Goal: Information Seeking & Learning: Learn about a topic

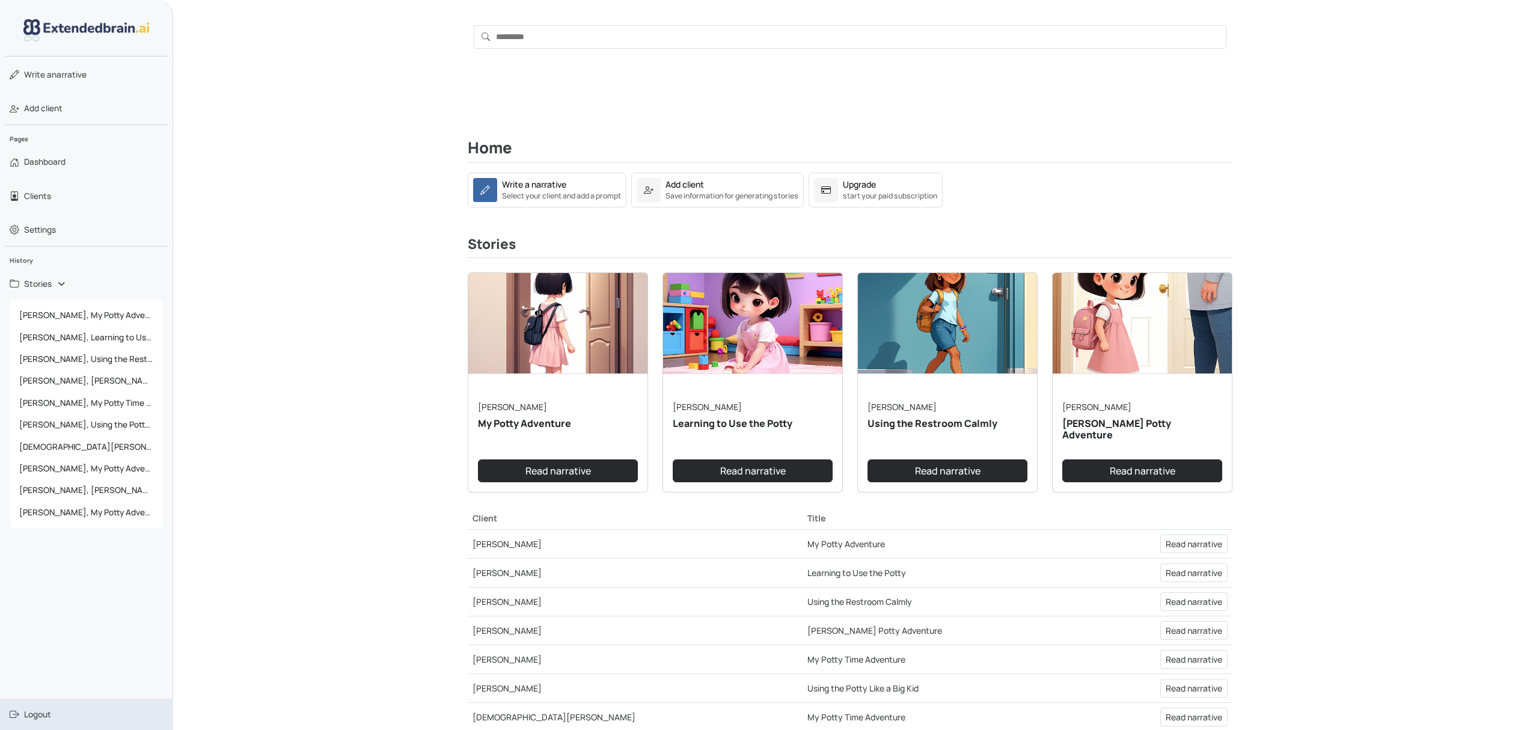
click at [41, 716] on span "Logout" at bounding box center [37, 714] width 27 height 12
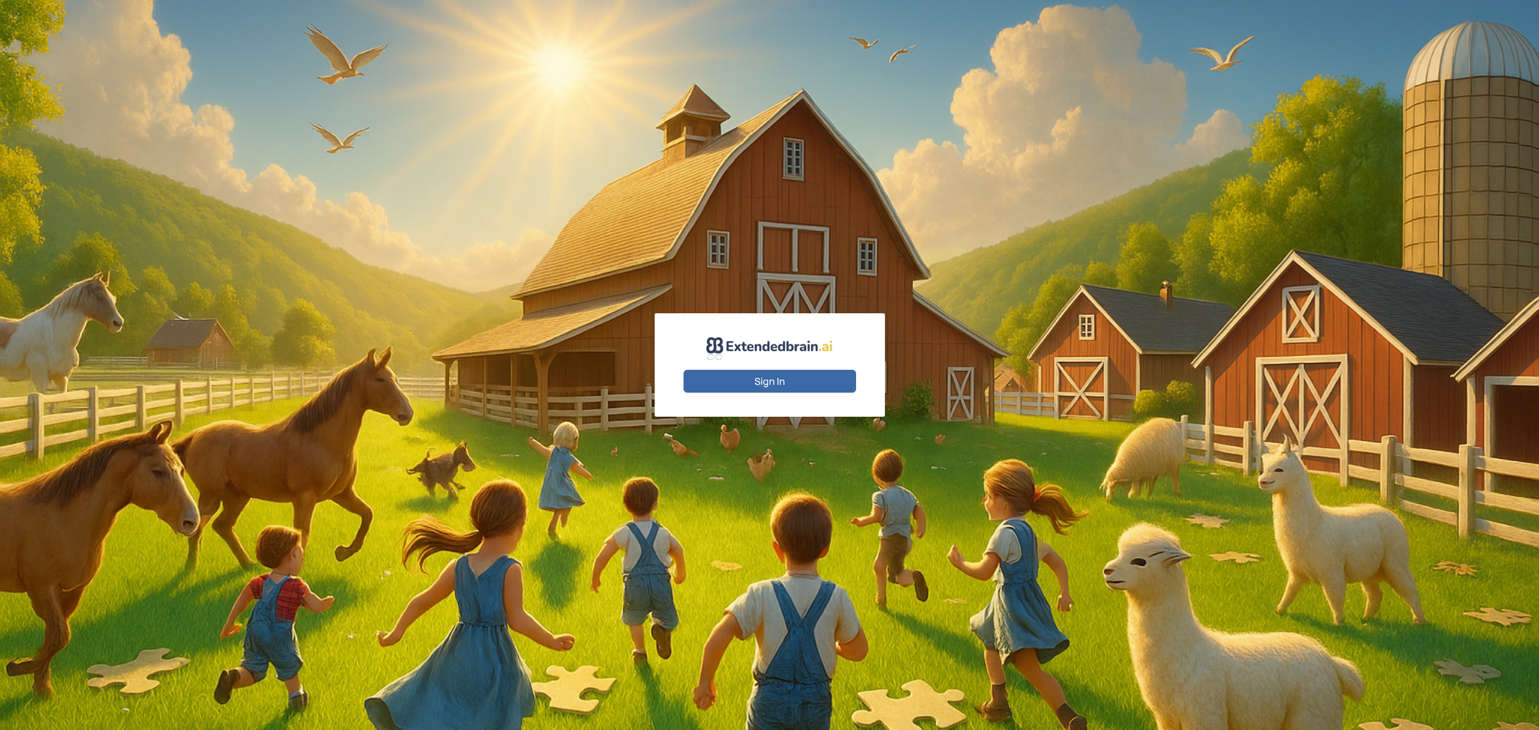
click at [785, 375] on button "Sign In" at bounding box center [769, 381] width 173 height 23
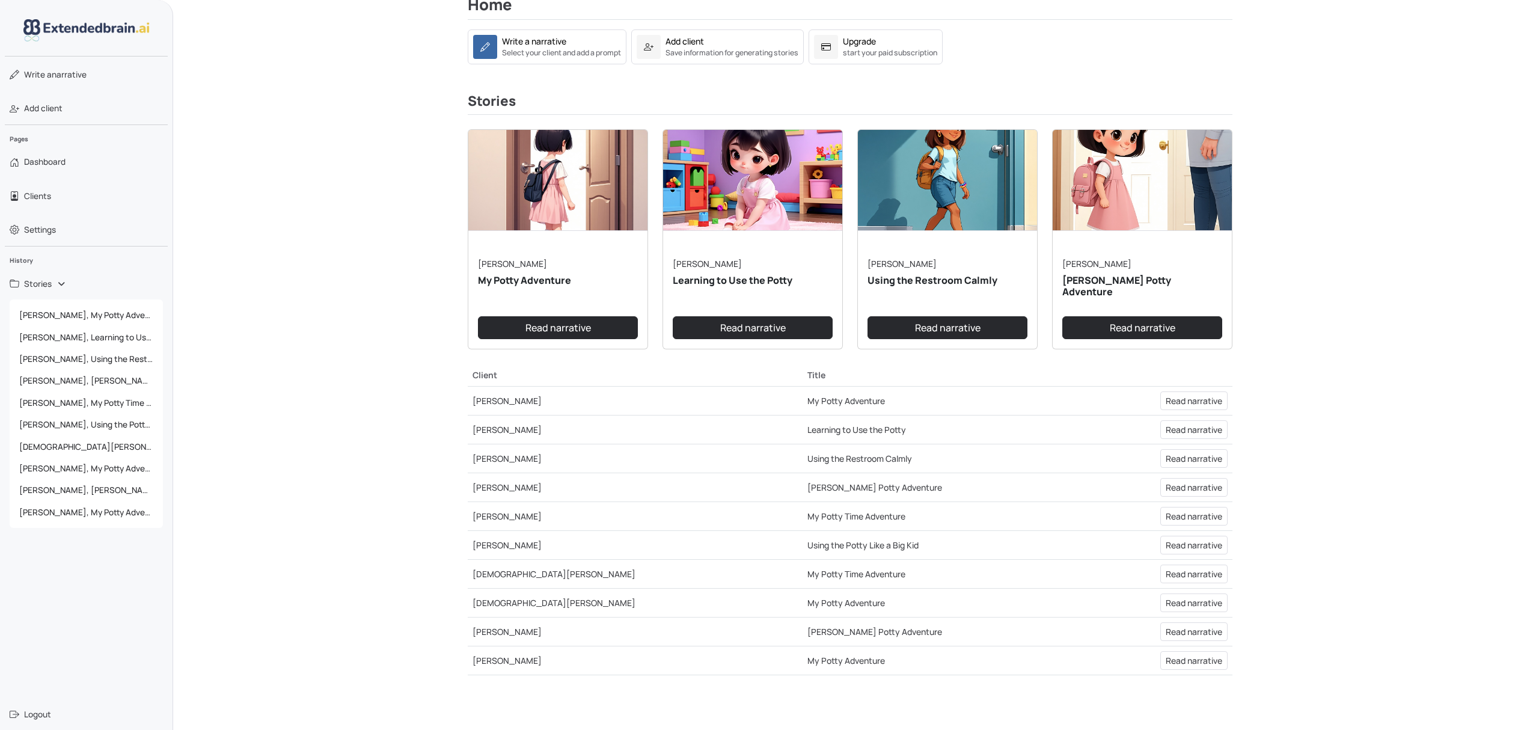
scroll to position [160, 0]
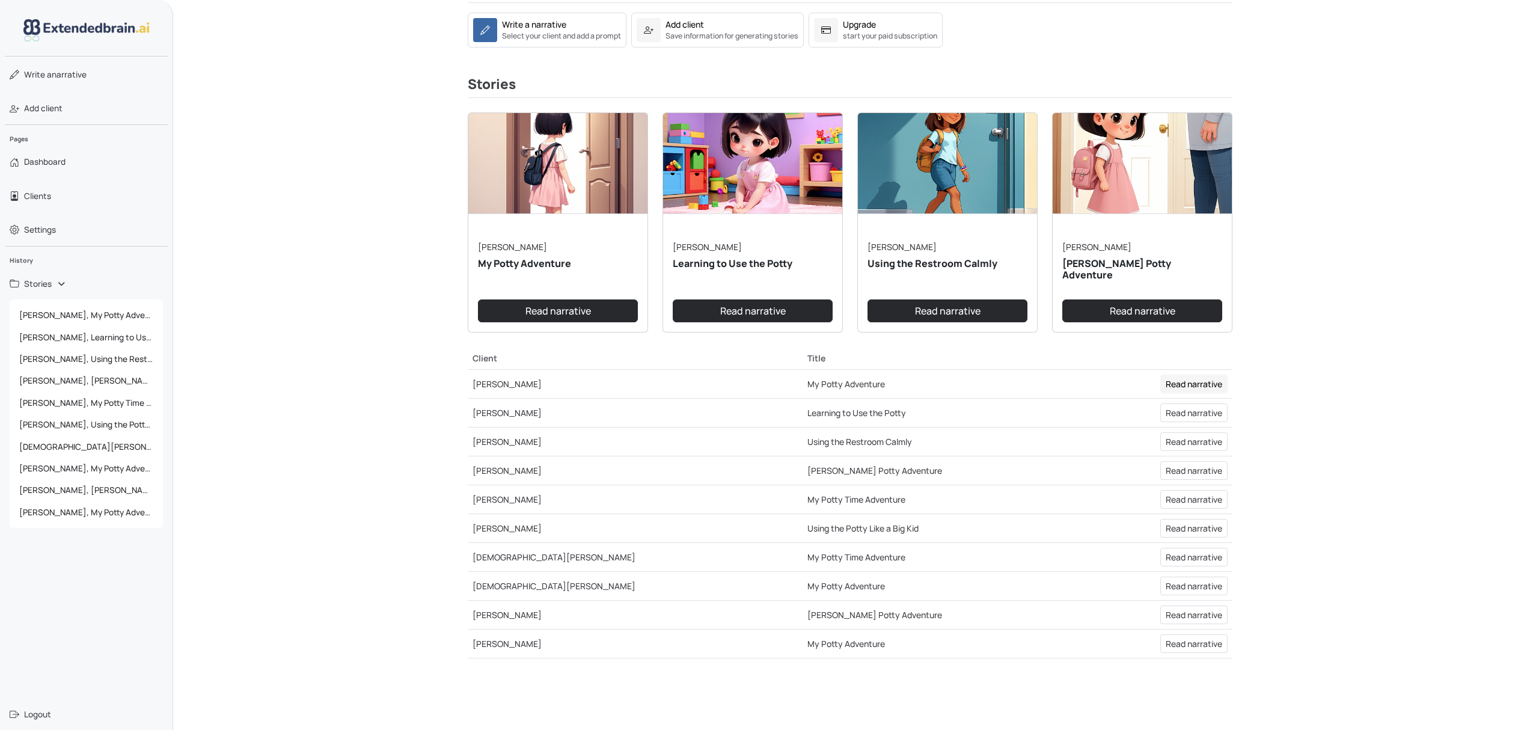
click at [1200, 393] on link "Read narrative" at bounding box center [1193, 383] width 67 height 19
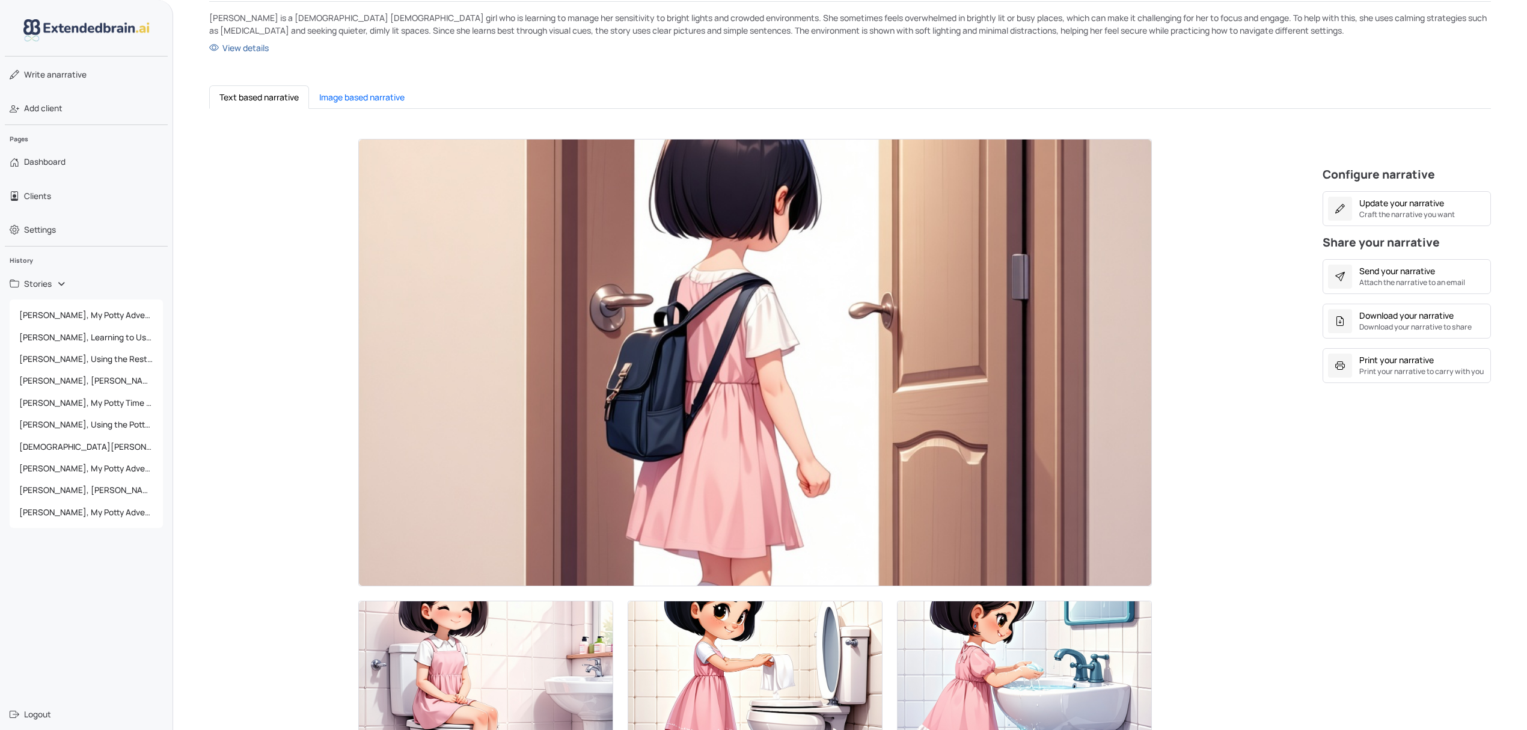
scroll to position [160, 0]
click at [105, 335] on span "[PERSON_NAME], Learning to Use the Potty" at bounding box center [86, 337] width 144 height 22
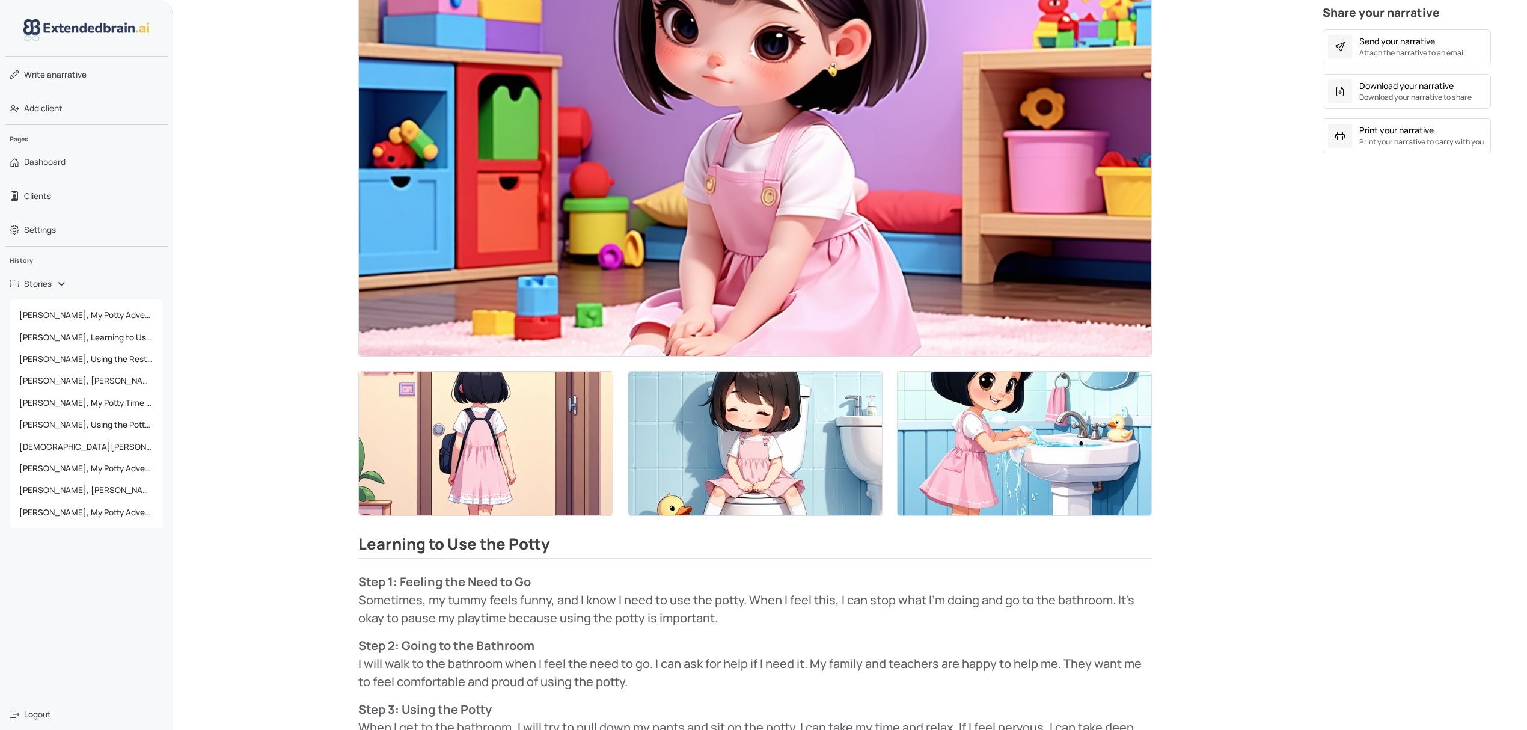
scroll to position [400, 0]
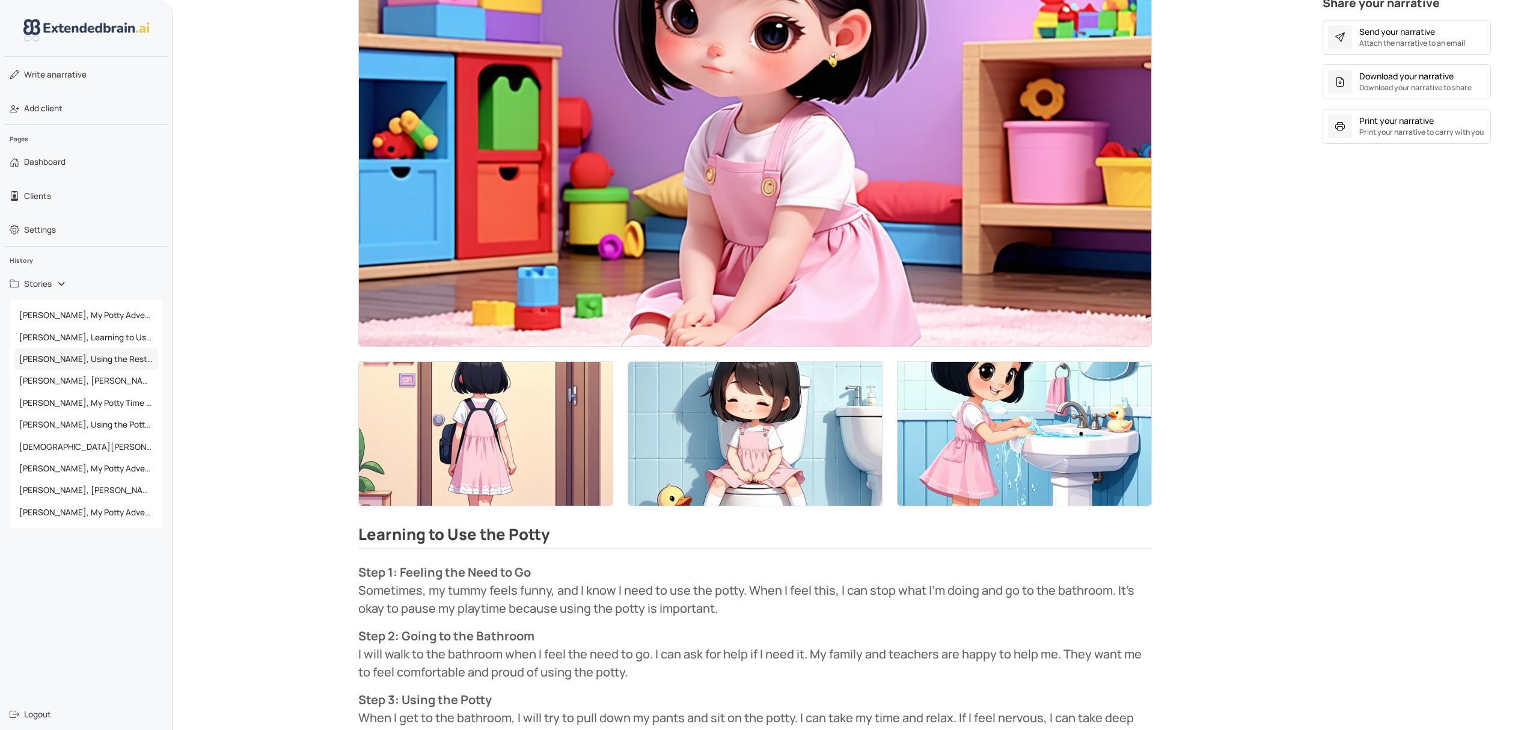
click at [80, 356] on span "[PERSON_NAME], Using the Restroom Calmly" at bounding box center [86, 359] width 144 height 22
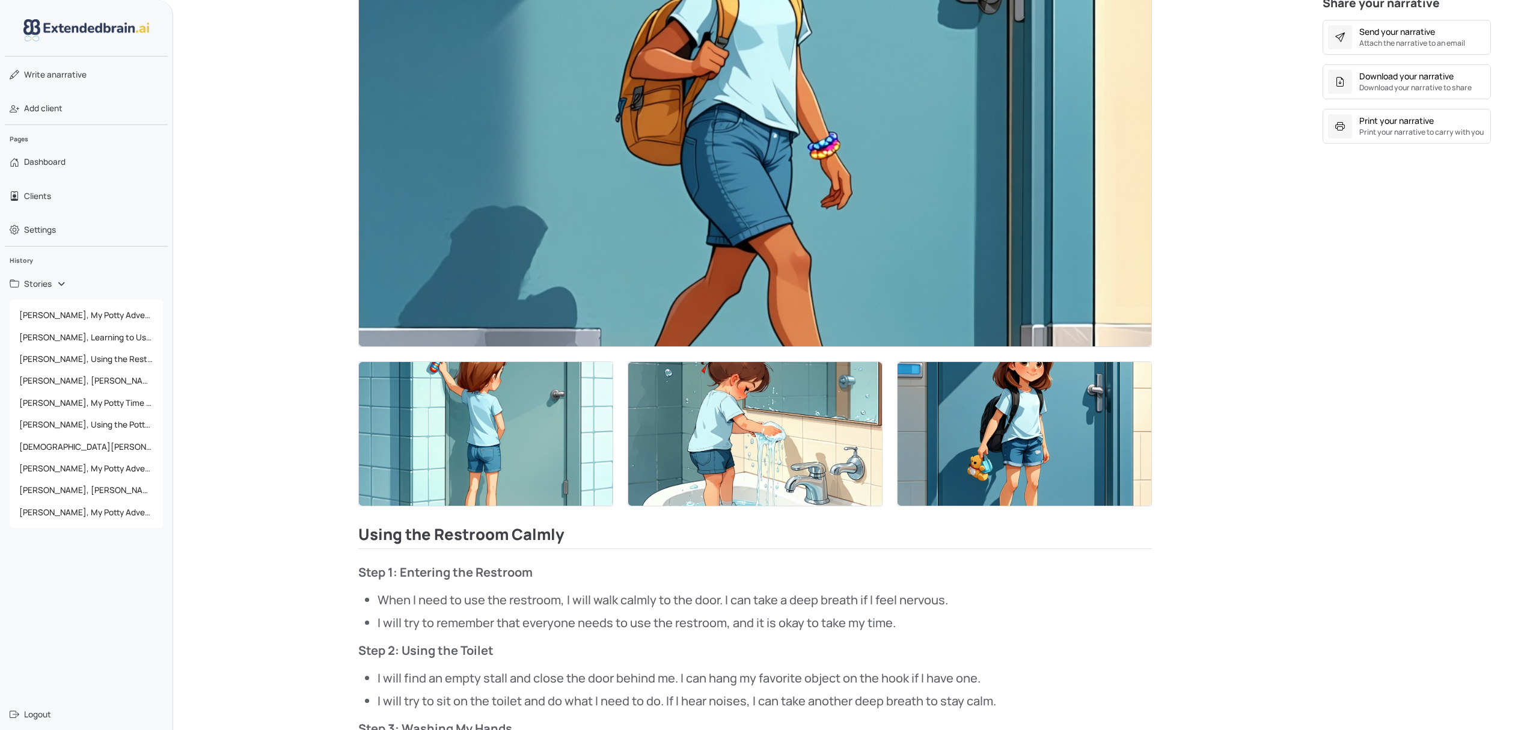
click at [735, 224] on img at bounding box center [755, 123] width 792 height 447
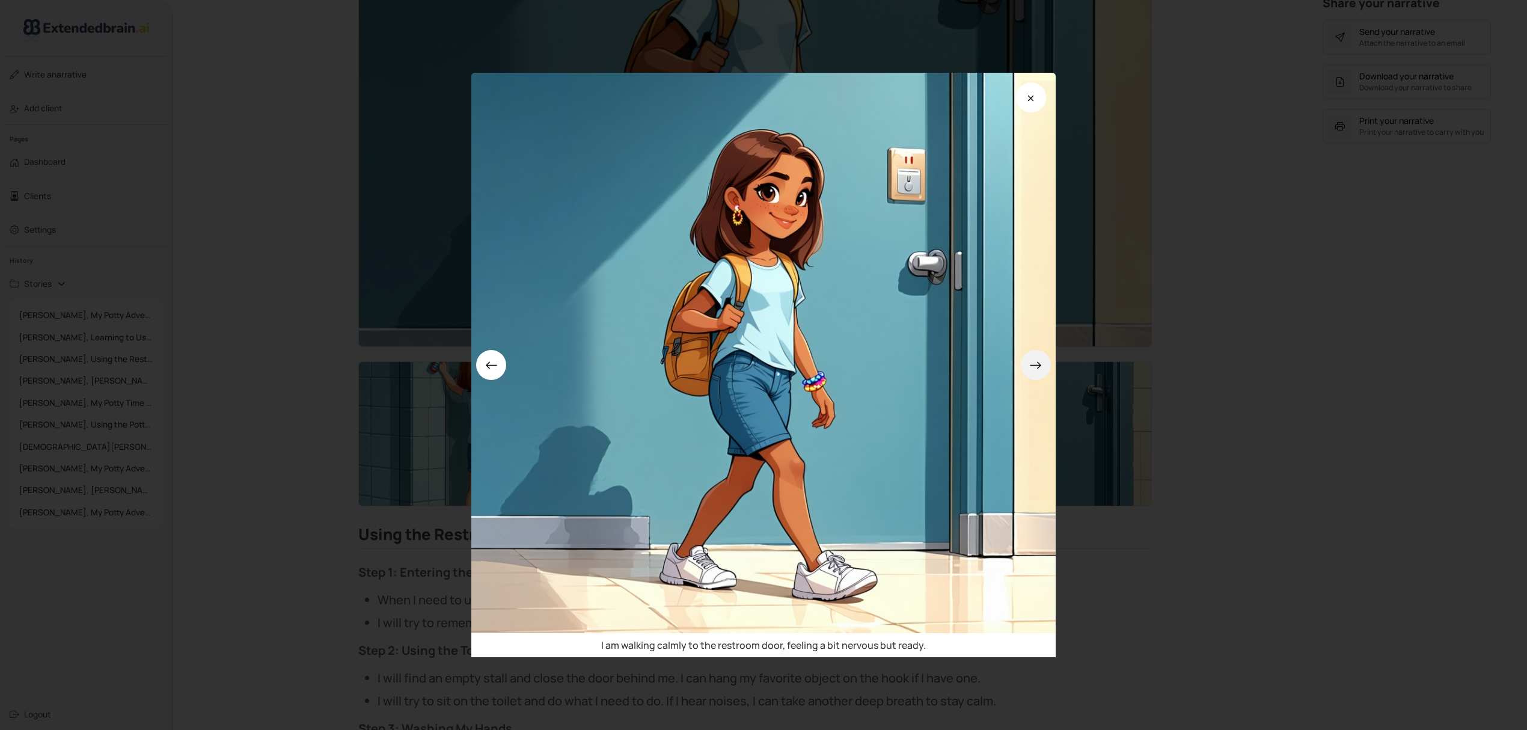
click at [1049, 368] on button at bounding box center [1036, 365] width 30 height 30
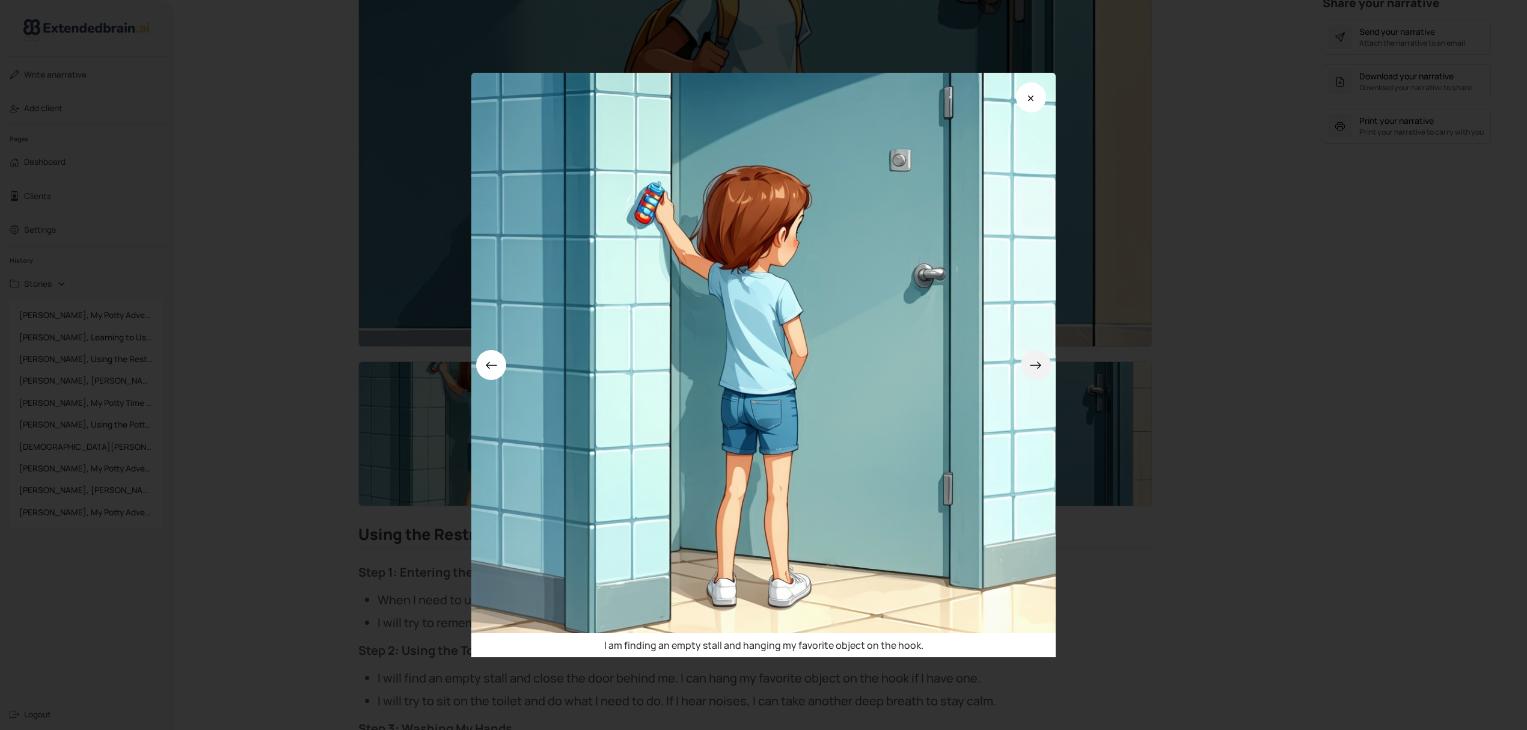
click at [1049, 368] on button at bounding box center [1036, 365] width 30 height 30
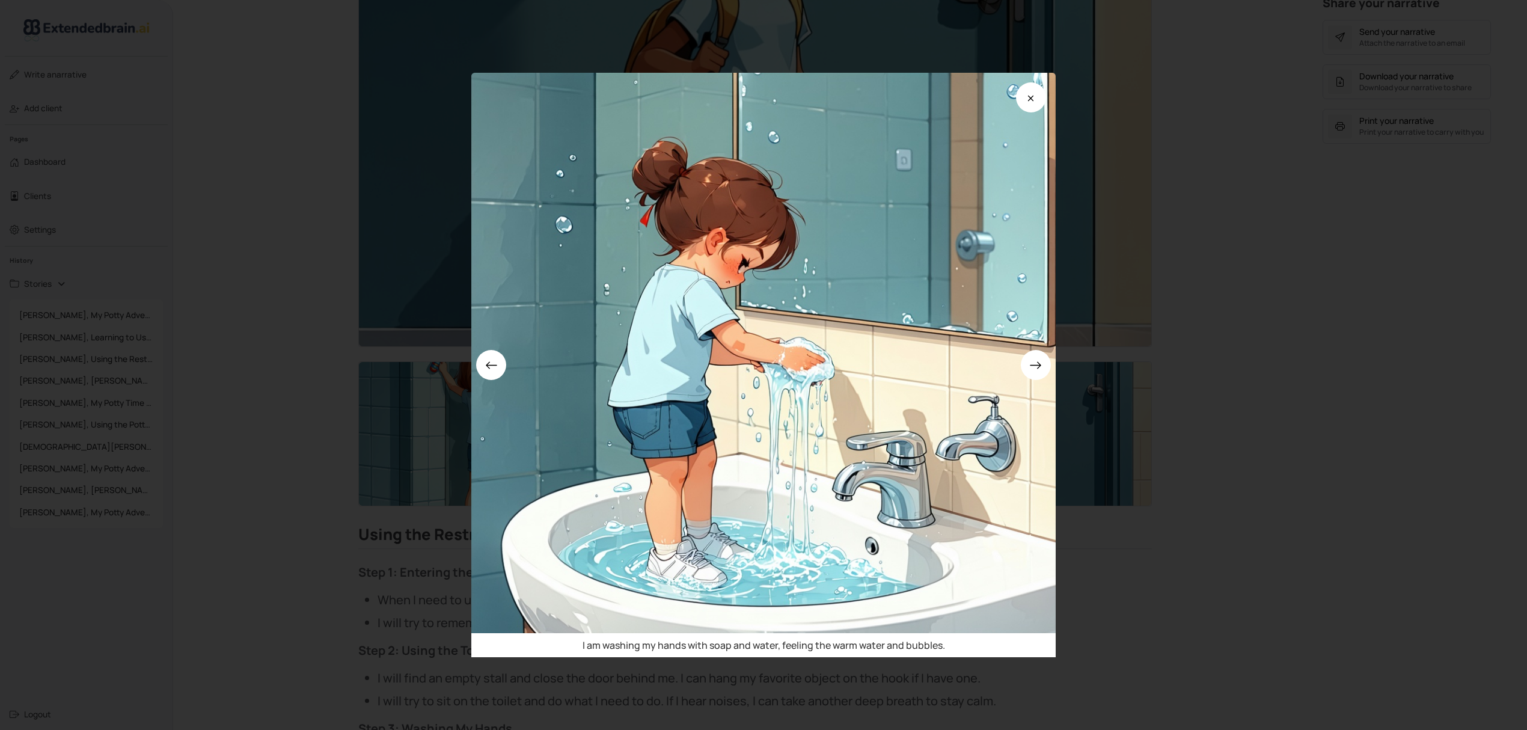
click at [1373, 410] on div "I am washing my hands with soap and water, feeling the warm water and bubbles." at bounding box center [763, 365] width 1527 height 730
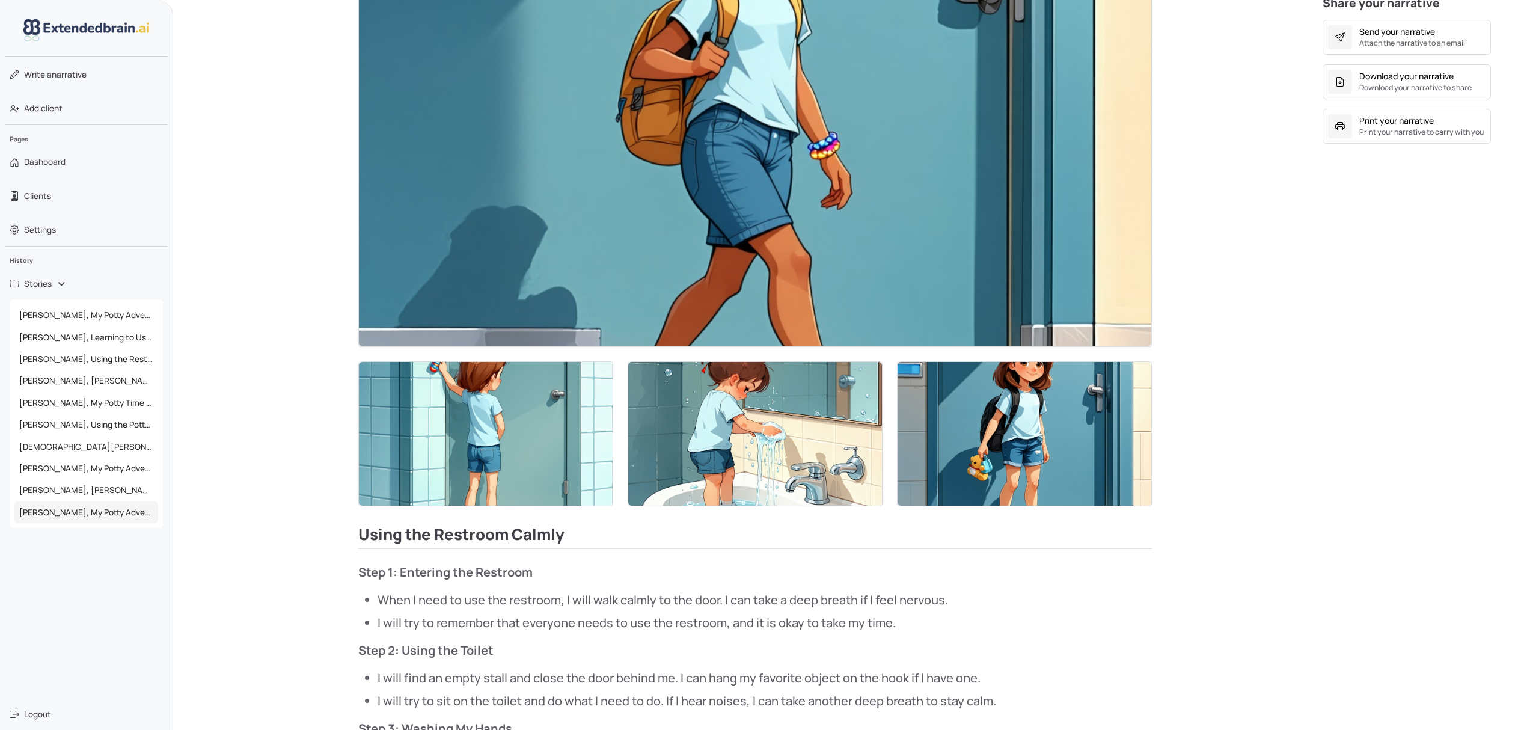
click at [90, 518] on span "[PERSON_NAME], My Potty Adventure" at bounding box center [86, 512] width 144 height 22
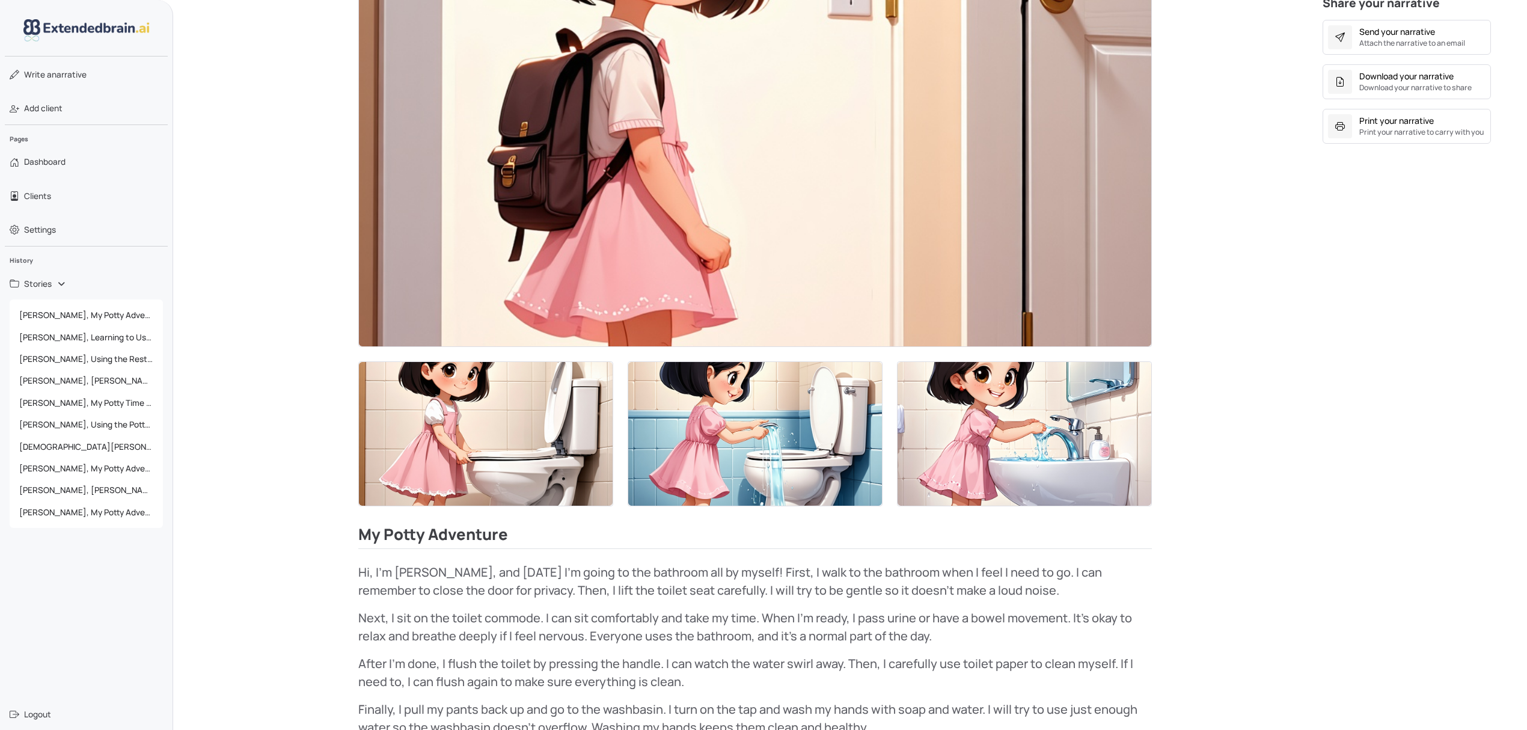
click at [808, 448] on img at bounding box center [755, 434] width 254 height 144
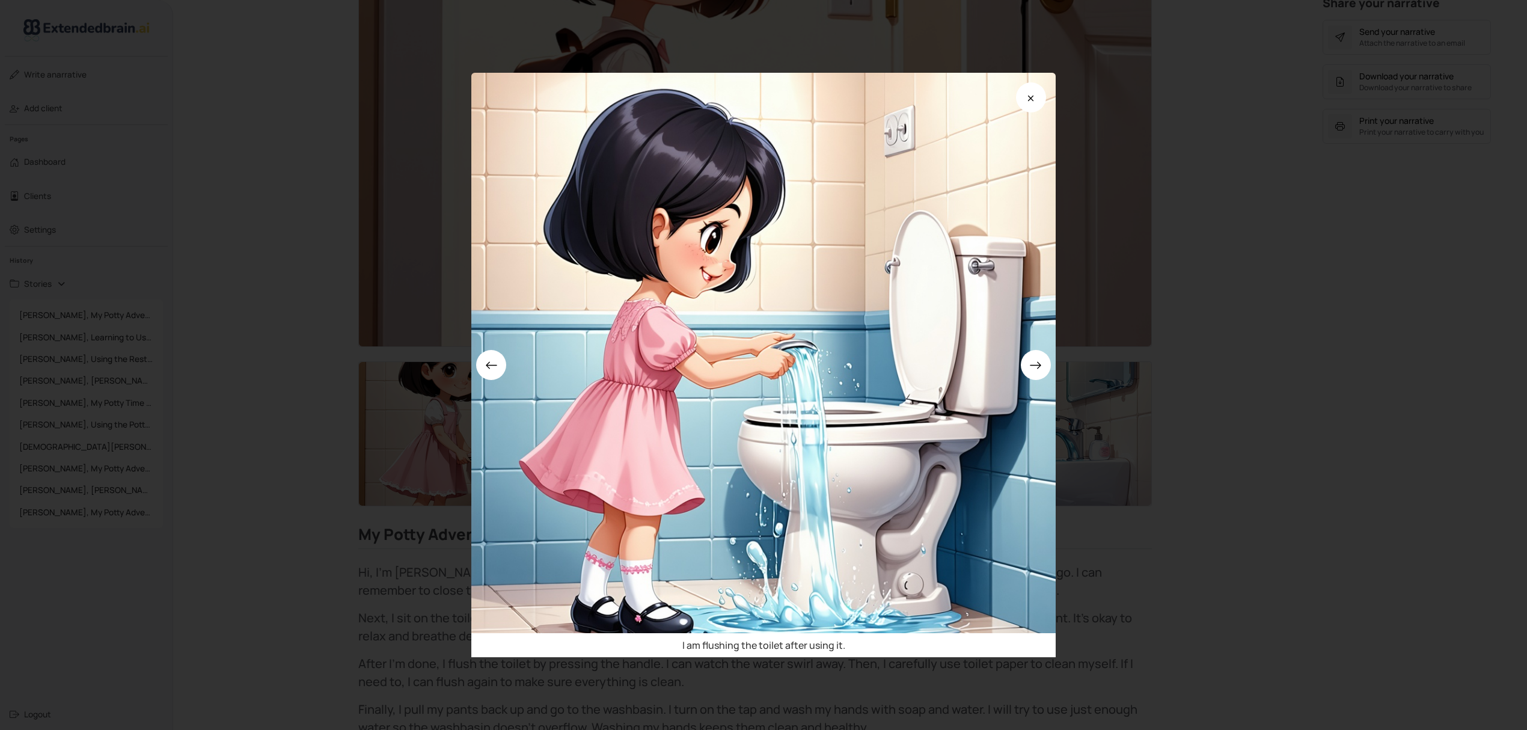
click at [1396, 345] on div "I am flushing the toilet after using it." at bounding box center [763, 365] width 1527 height 730
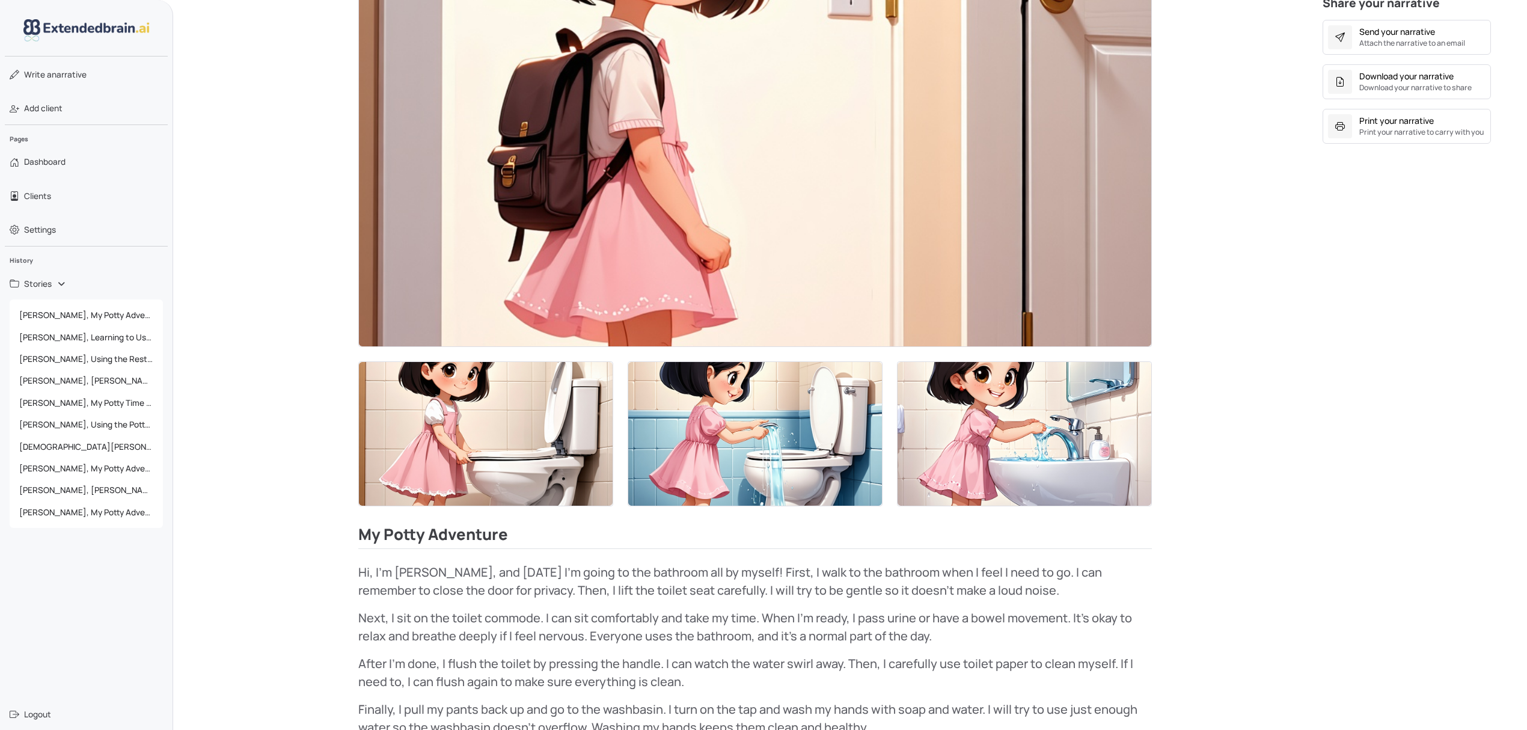
click at [751, 421] on img at bounding box center [755, 434] width 254 height 144
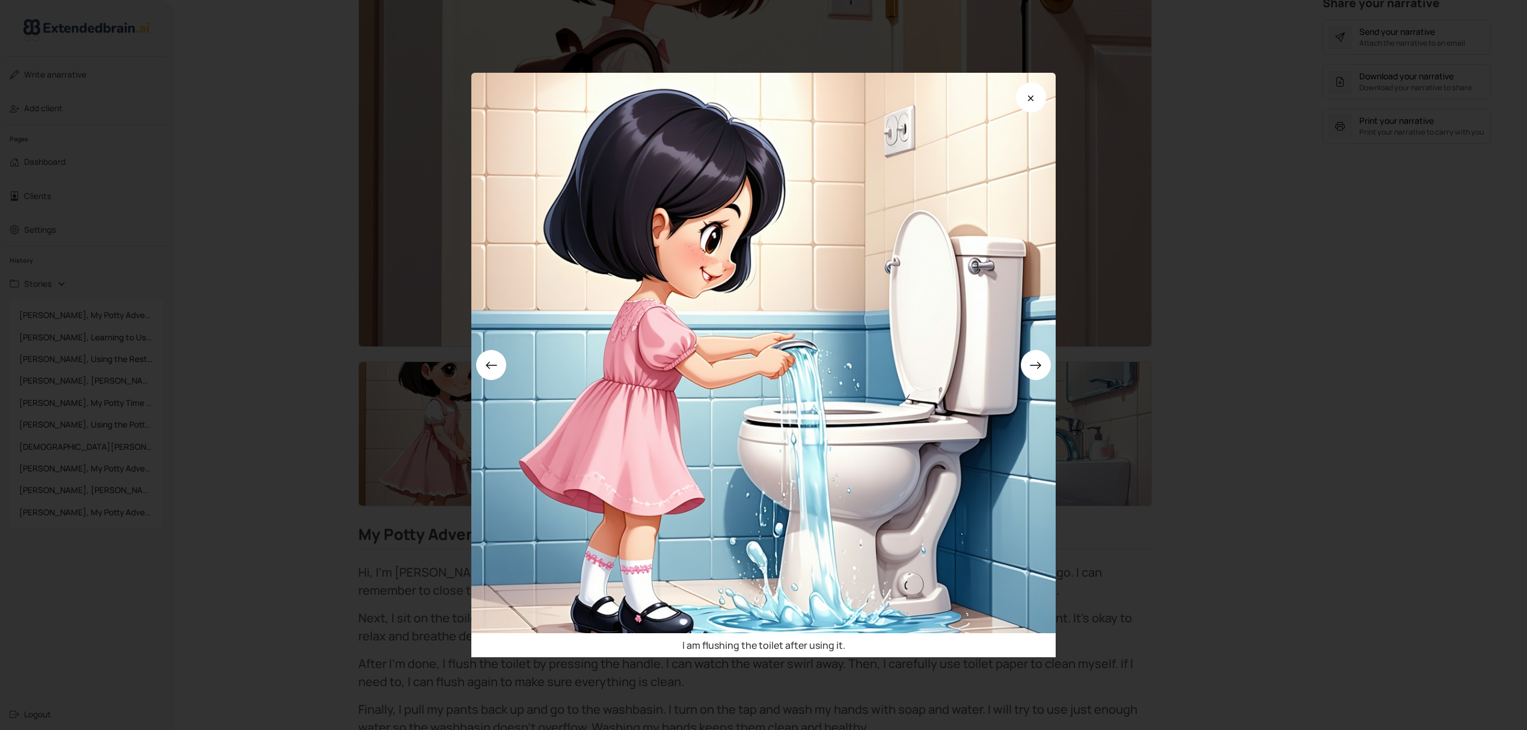
click at [1343, 488] on div "I am flushing the toilet after using it." at bounding box center [763, 365] width 1527 height 730
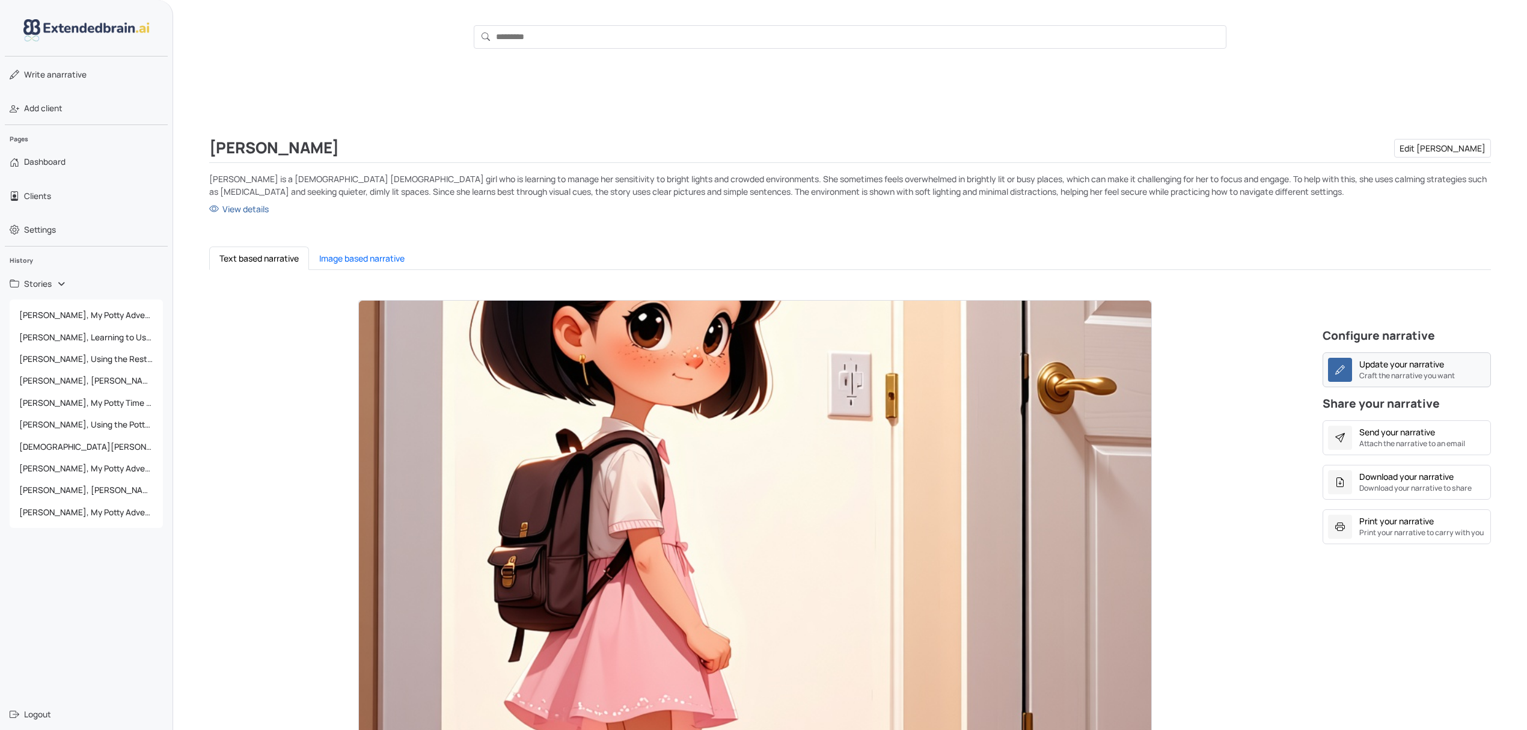
click at [1450, 371] on small "Craft the narrative you want" at bounding box center [1407, 375] width 96 height 11
type textarea "**********"
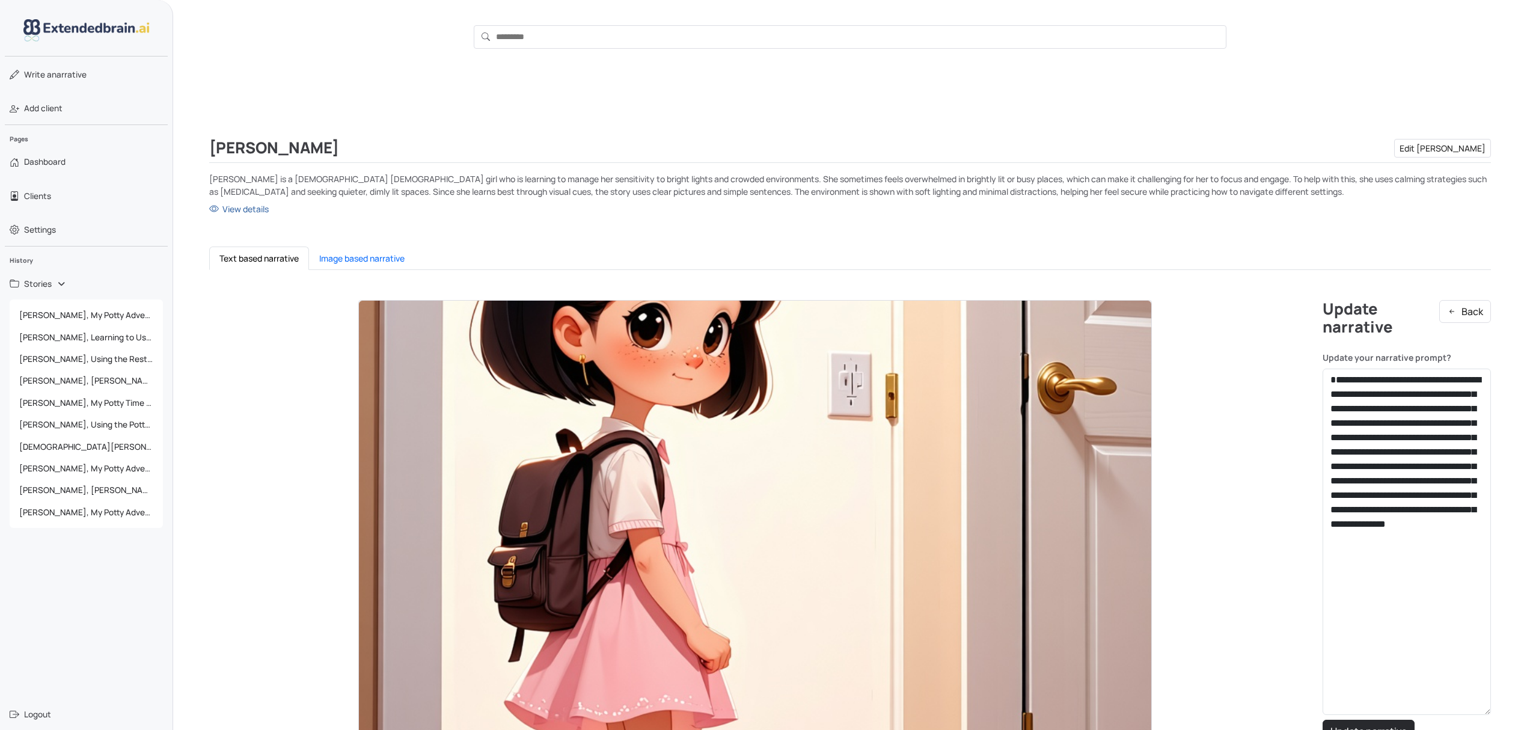
drag, startPoint x: 1481, startPoint y: 438, endPoint x: 1511, endPoint y: 712, distance: 275.7
click at [1511, 712] on div "[PERSON_NAME] Edit [PERSON_NAME] [PERSON_NAME] is a [DEMOGRAPHIC_DATA] [DEMOGRA…" at bounding box center [850, 666] width 1354 height 1184
click at [142, 313] on span "[PERSON_NAME], My Potty Adventure" at bounding box center [86, 315] width 144 height 22
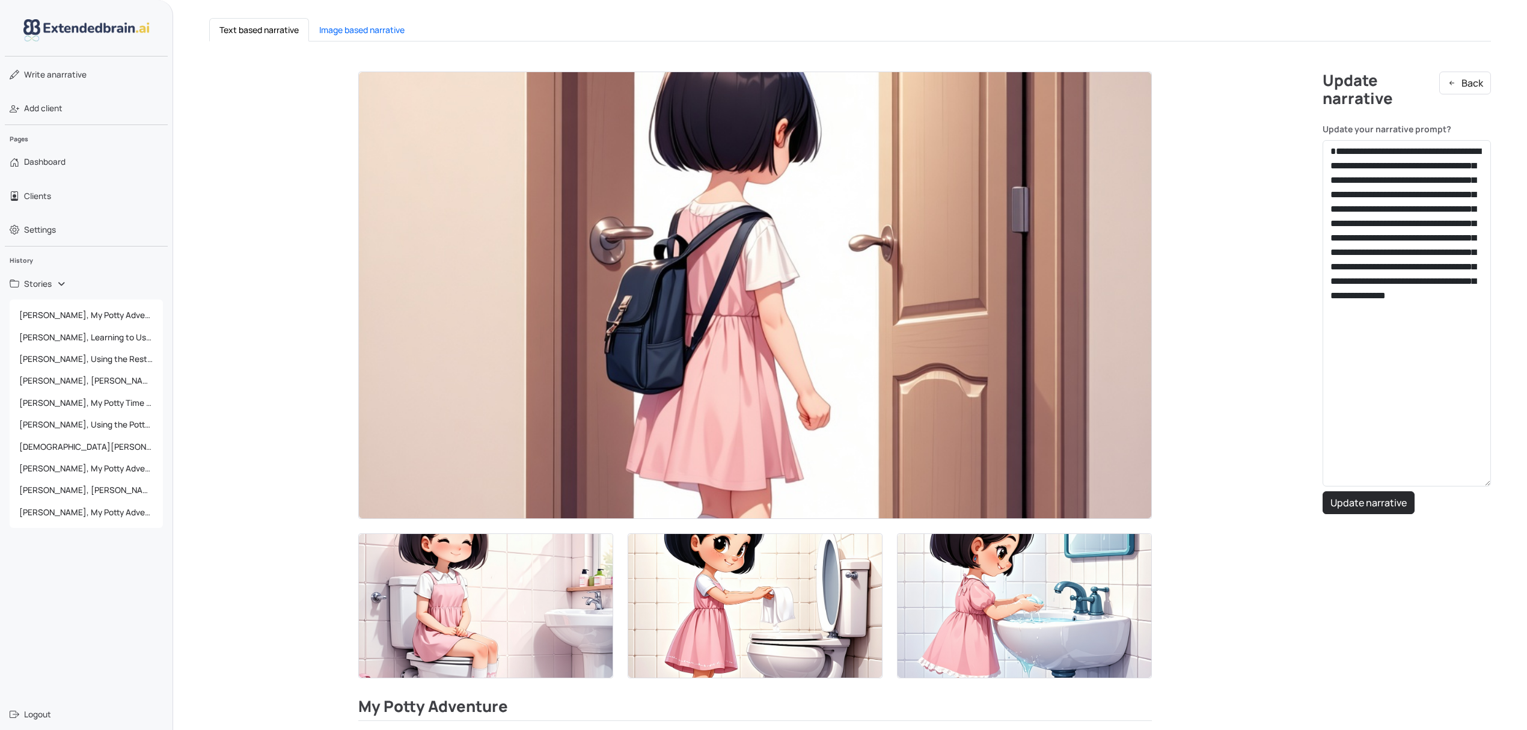
scroll to position [240, 0]
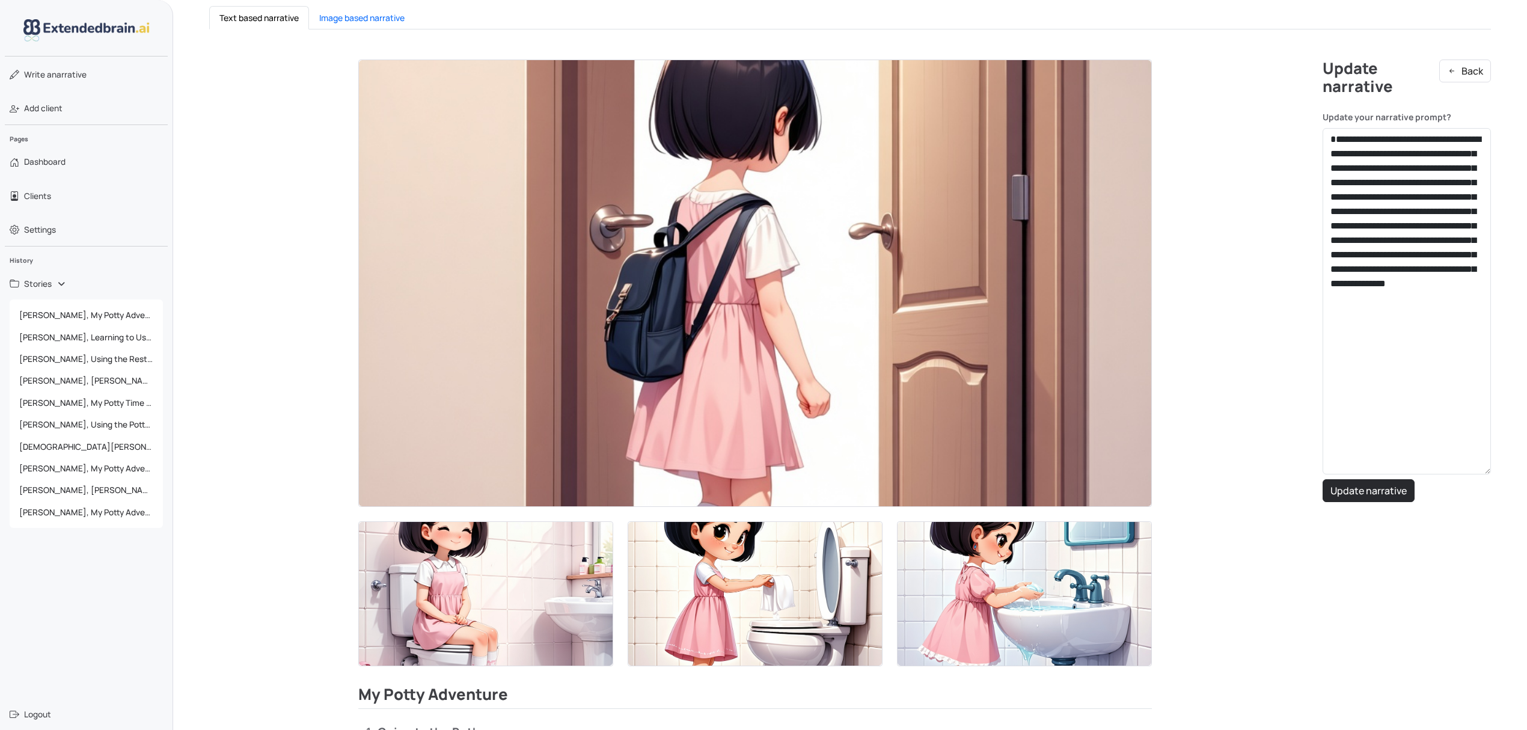
click at [888, 265] on img at bounding box center [755, 283] width 792 height 447
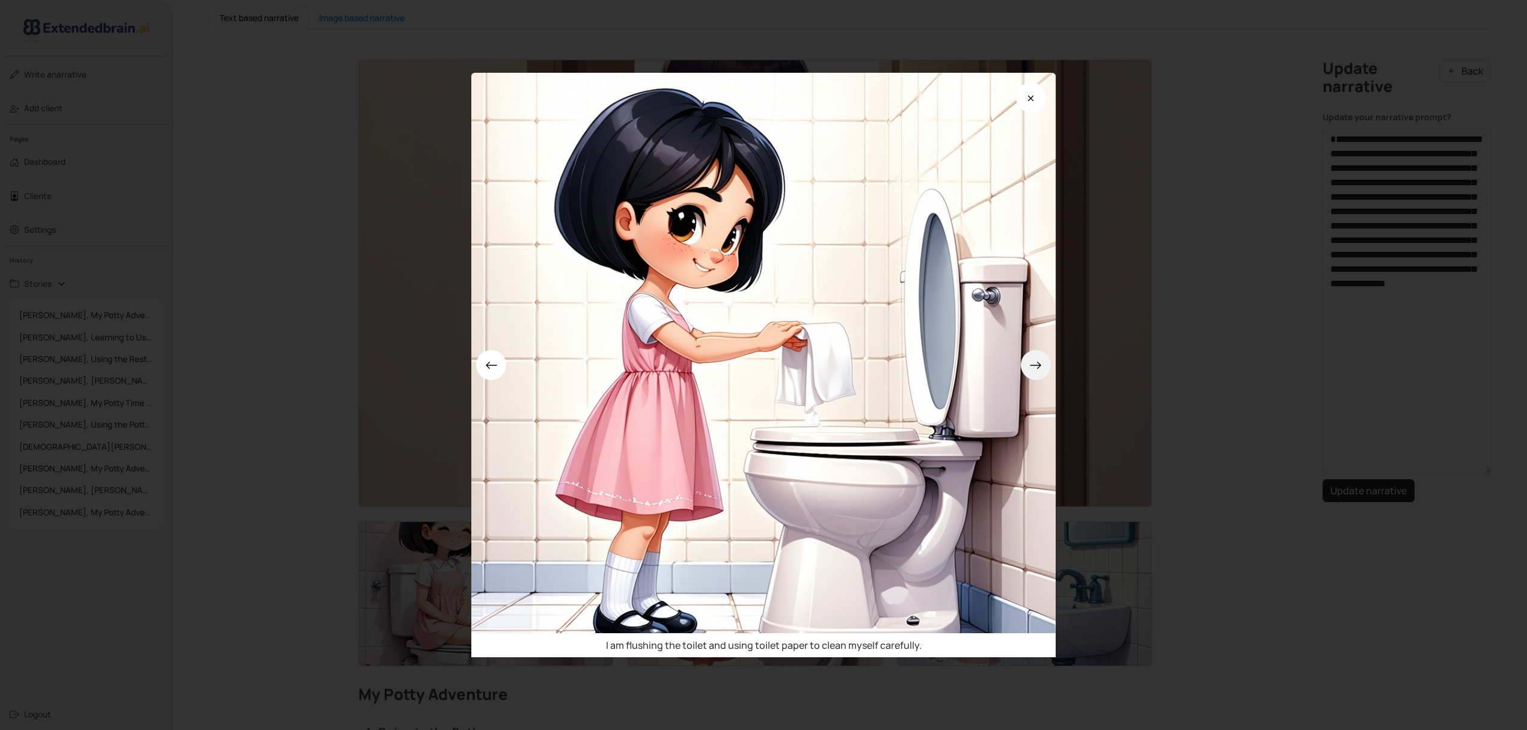
click at [1042, 361] on icon at bounding box center [1035, 365] width 13 height 13
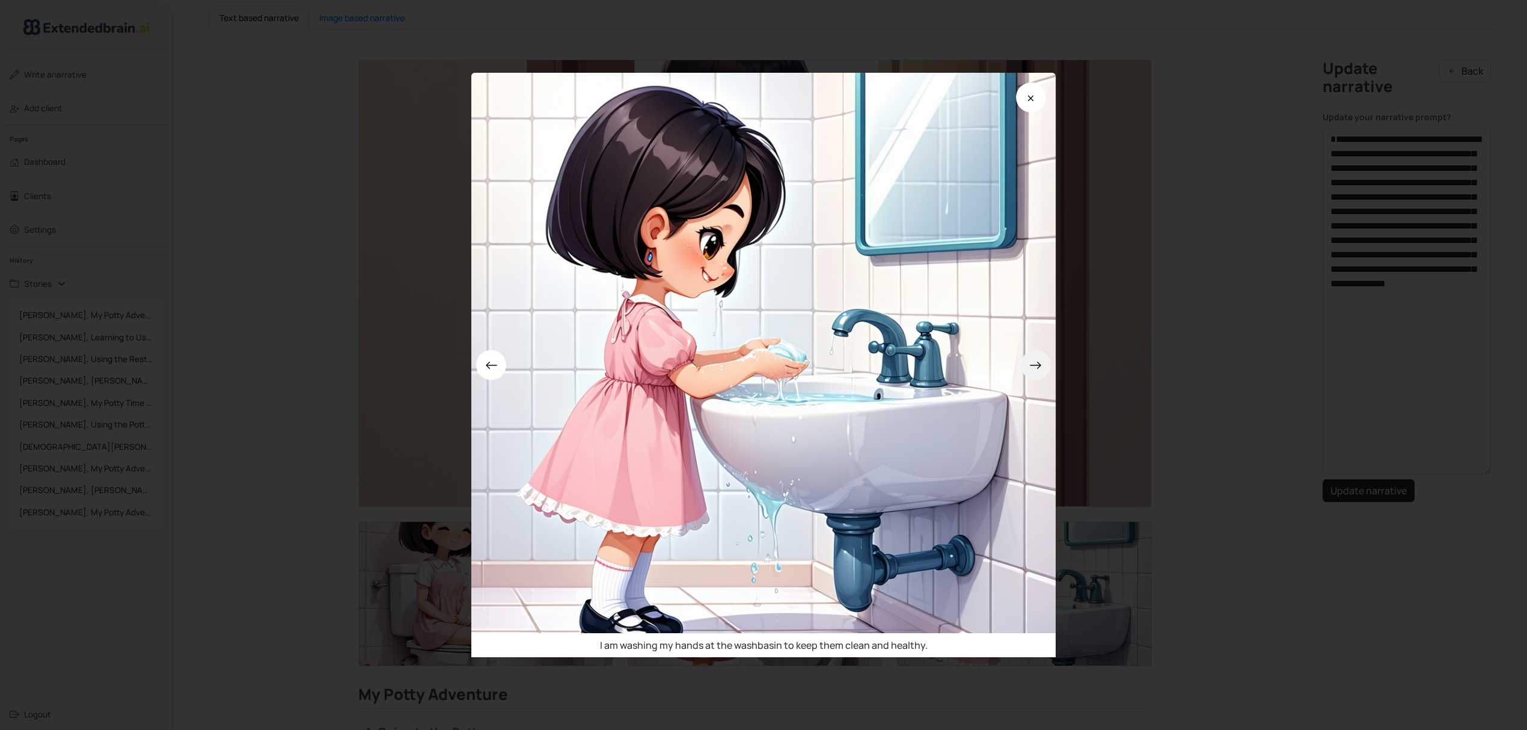
click at [1042, 361] on icon at bounding box center [1035, 365] width 13 height 13
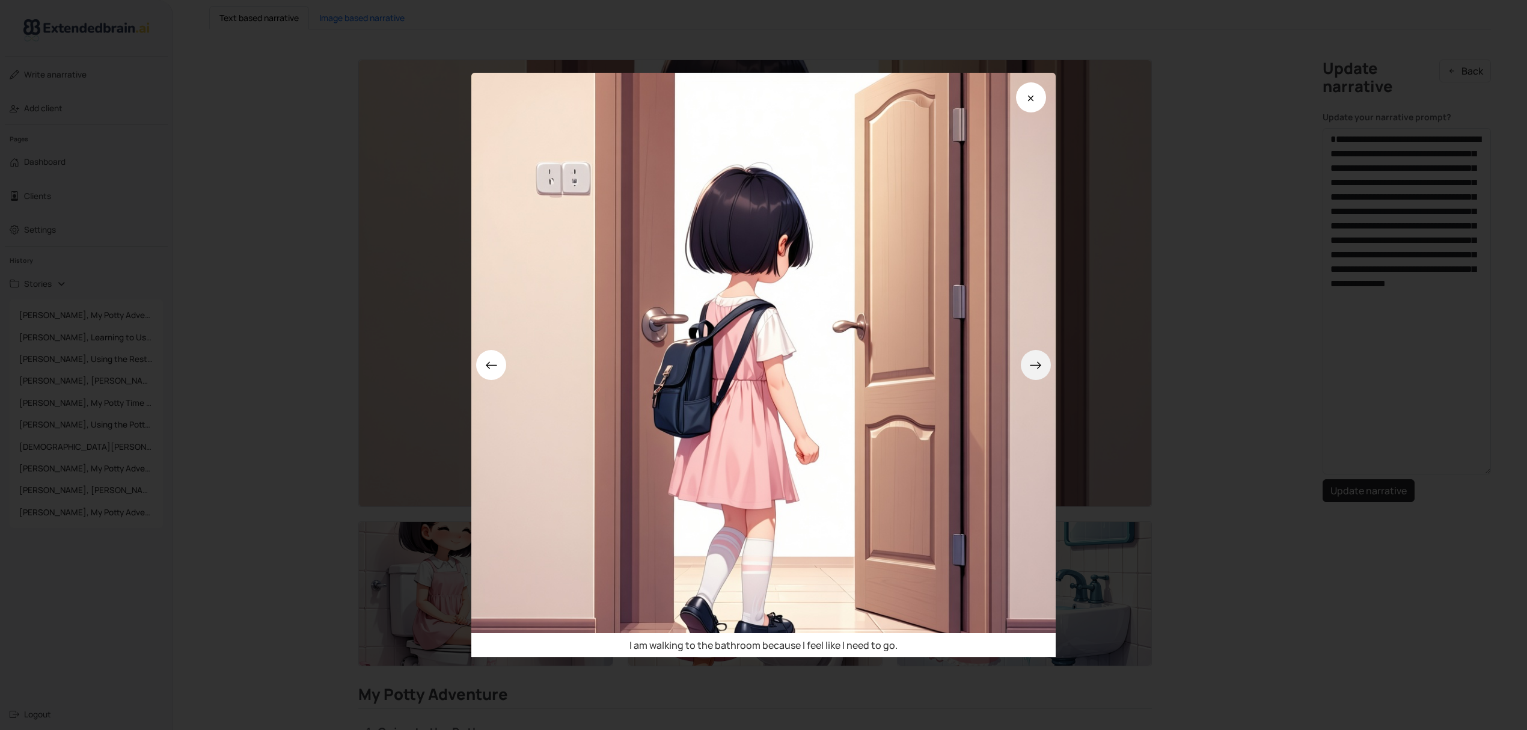
click at [1042, 361] on icon at bounding box center [1035, 365] width 13 height 13
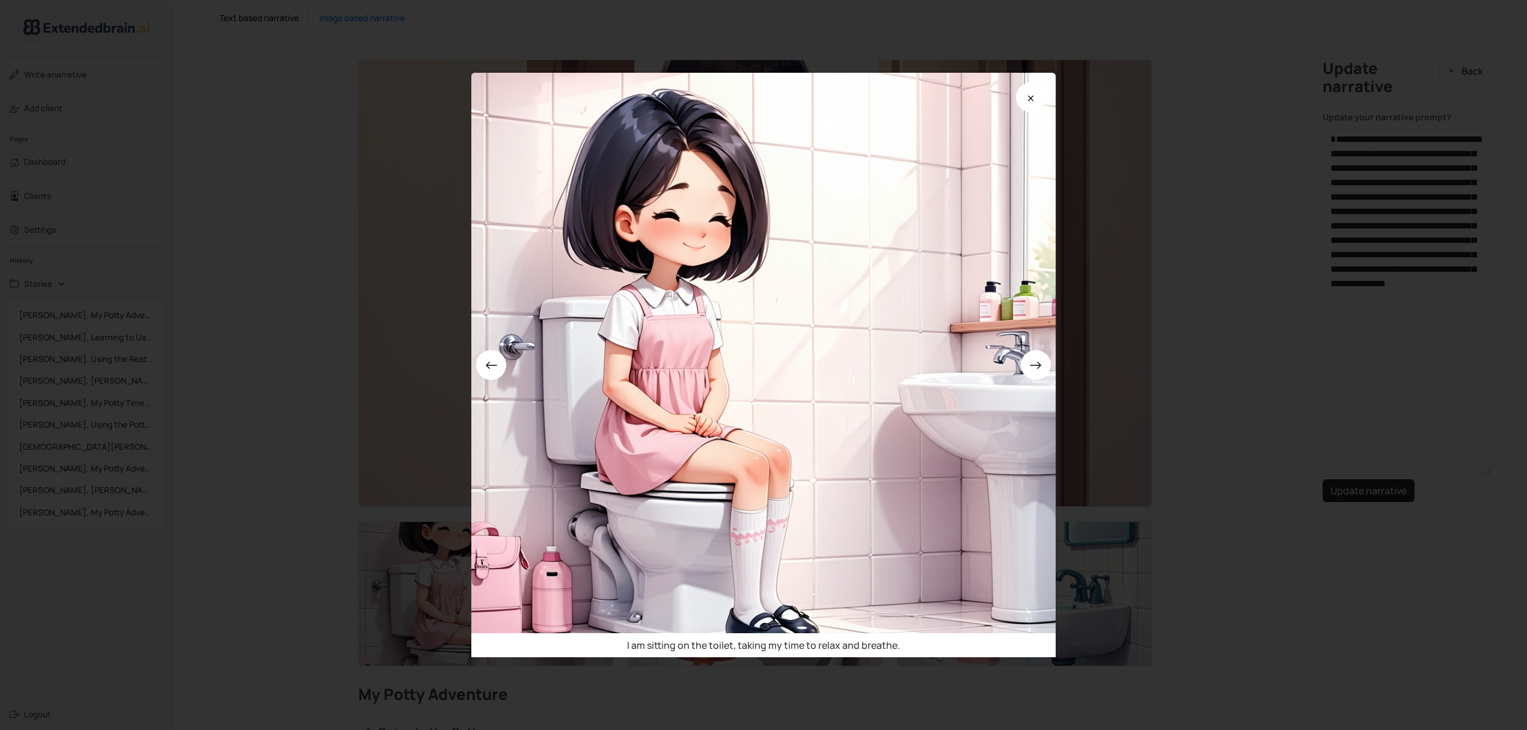
click at [1184, 408] on div "I am sitting on the toilet, taking my time to relax and breathe." at bounding box center [763, 365] width 1527 height 730
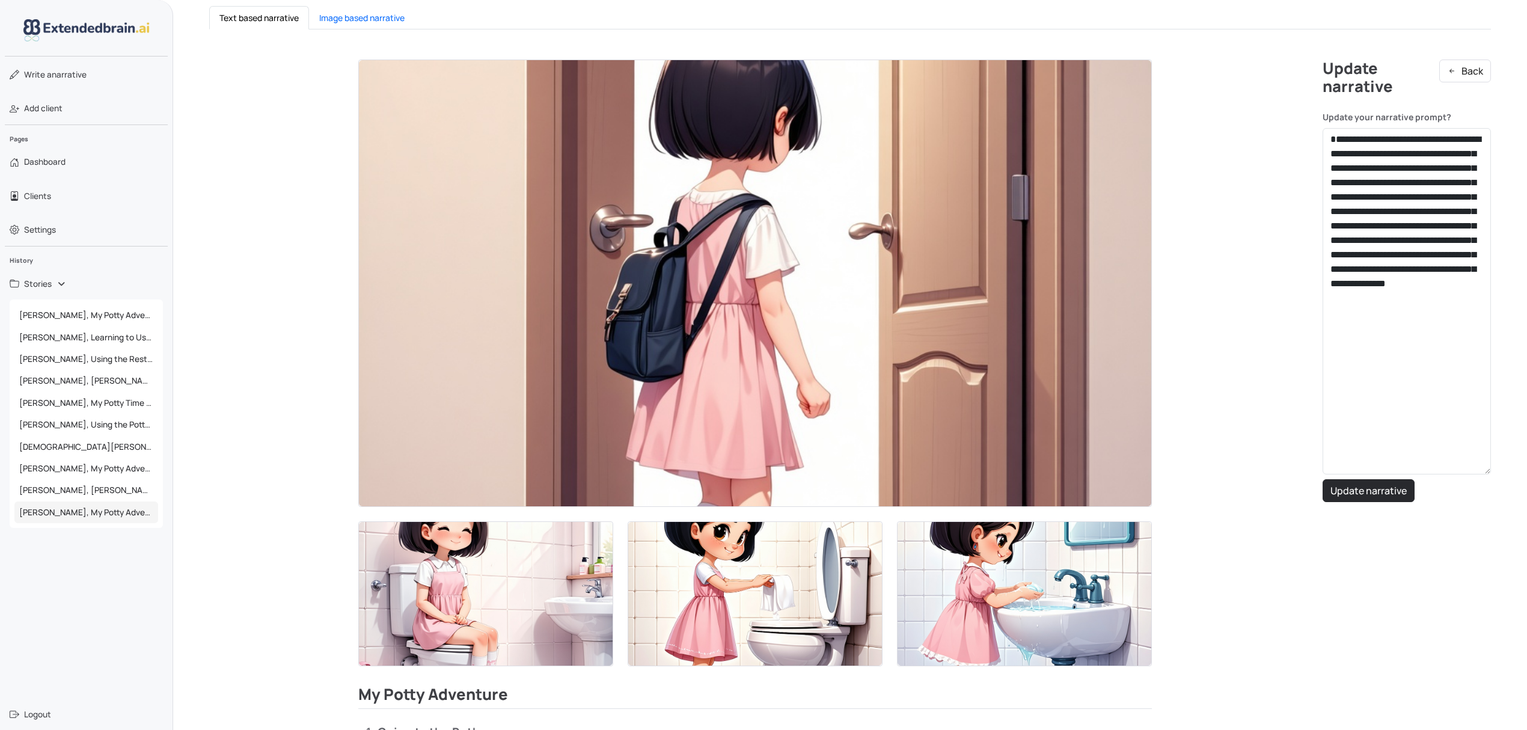
click at [97, 503] on span "[PERSON_NAME], My Potty Adventure" at bounding box center [86, 512] width 144 height 22
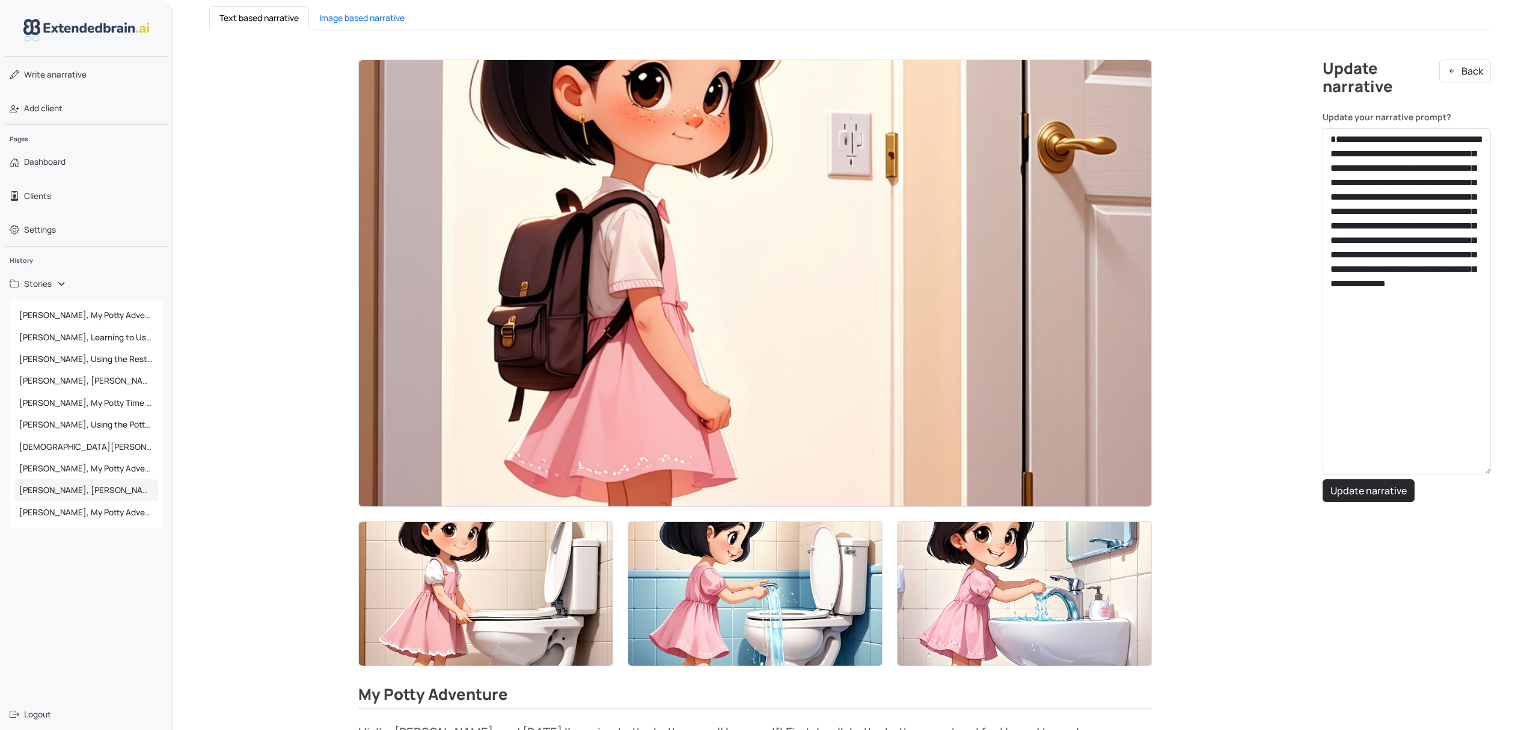
click at [59, 498] on span "[PERSON_NAME], [PERSON_NAME] Potty Adventure" at bounding box center [86, 490] width 144 height 22
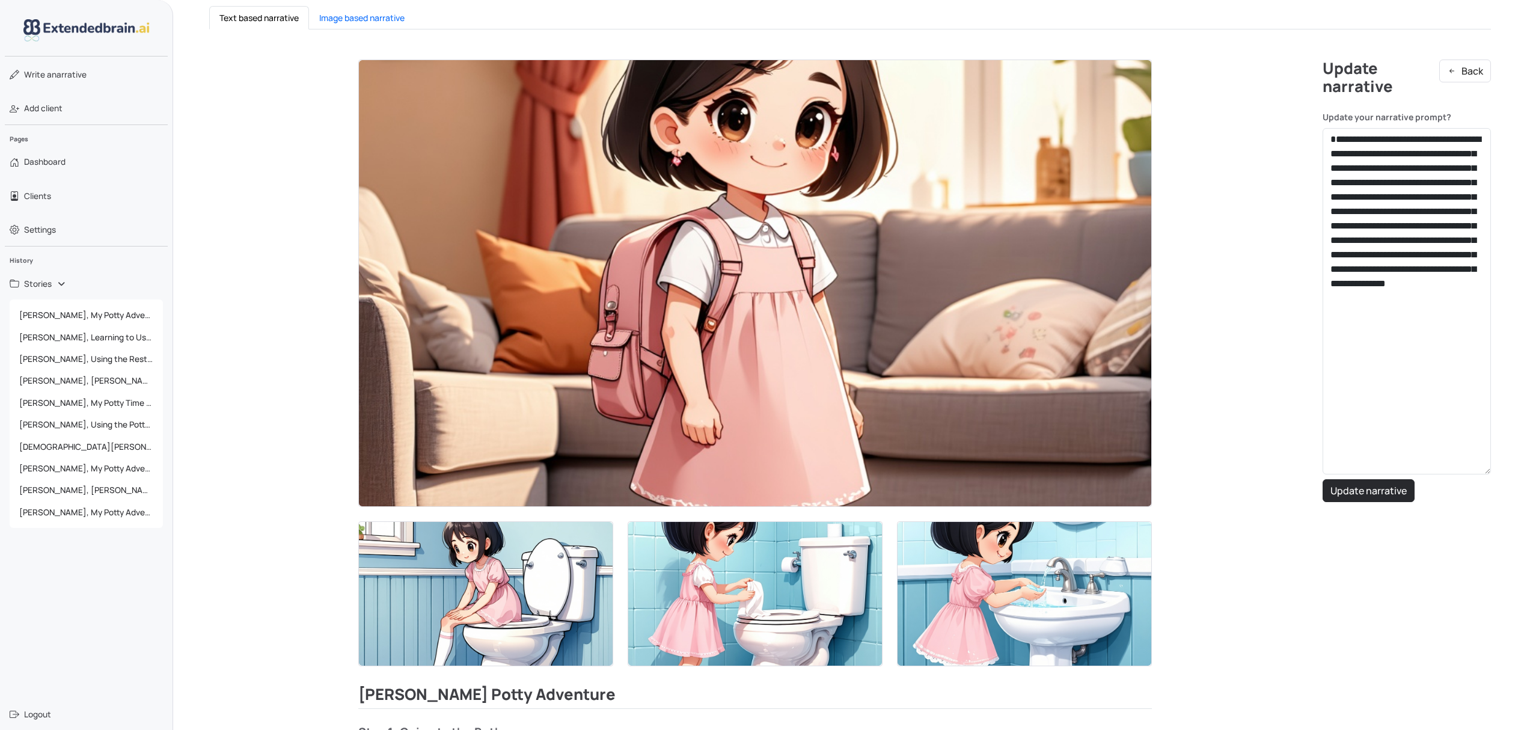
click at [784, 299] on img at bounding box center [755, 283] width 792 height 447
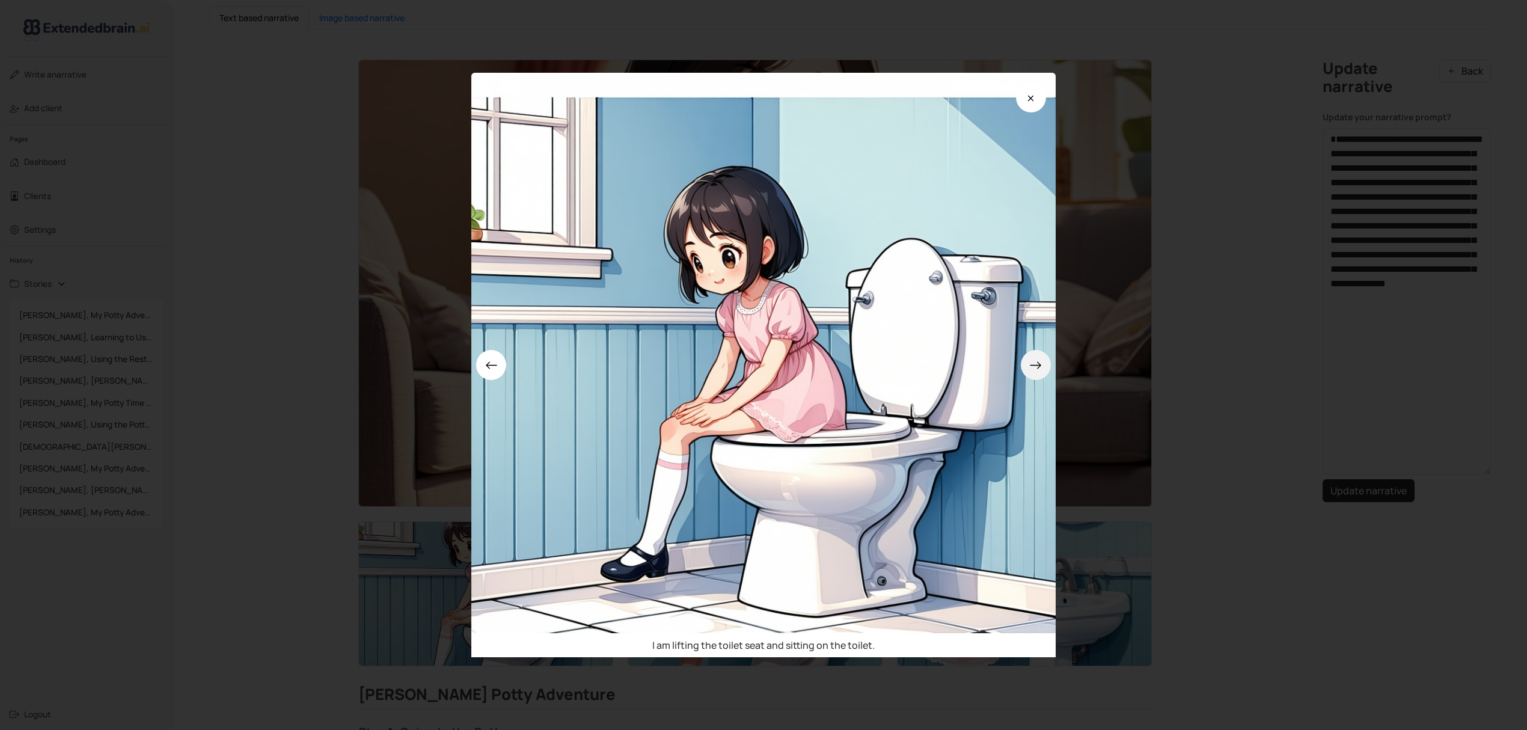
click at [1040, 366] on icon at bounding box center [1035, 365] width 13 height 13
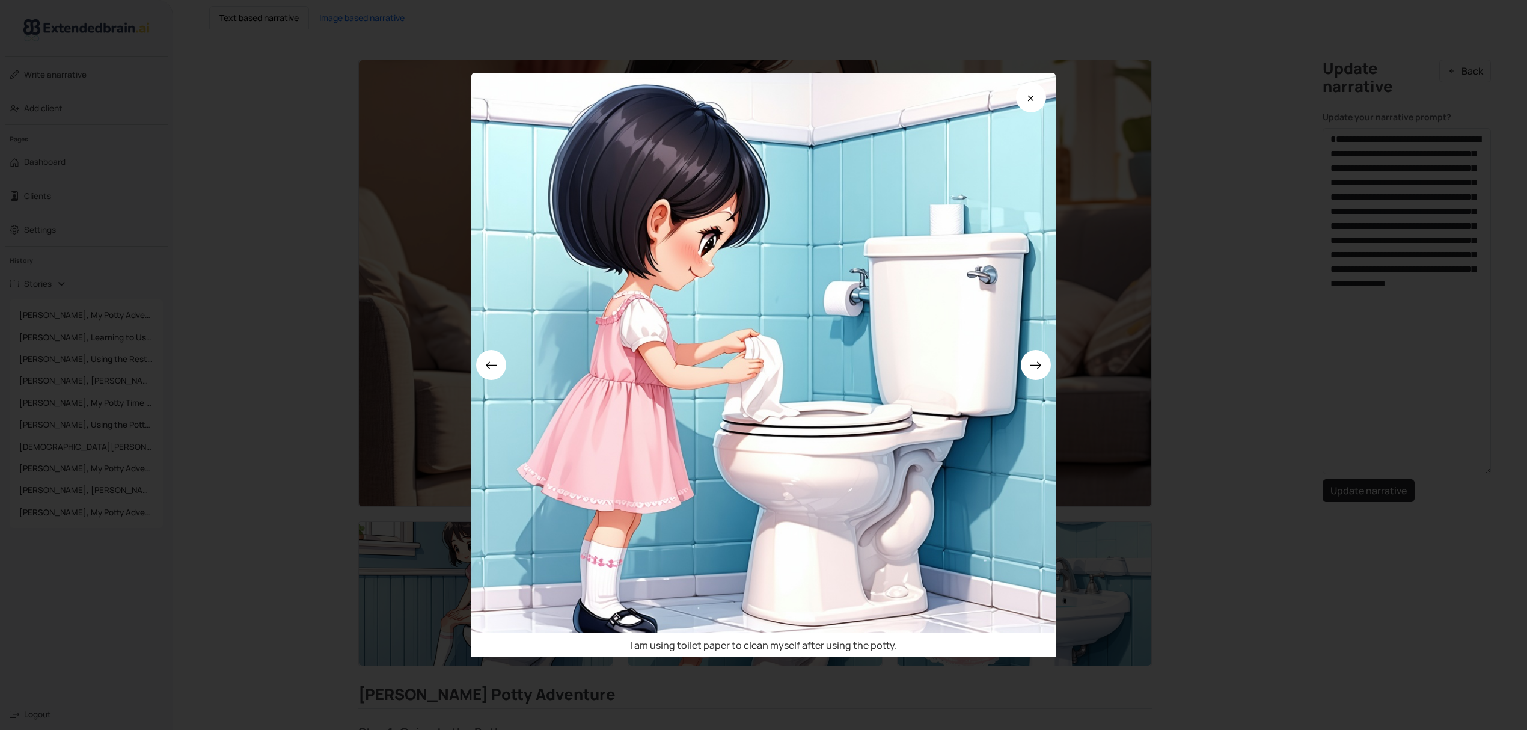
drag, startPoint x: 1276, startPoint y: 340, endPoint x: 1044, endPoint y: 293, distance: 236.1
click at [1276, 339] on div "I am using toilet paper to clean myself after using the potty." at bounding box center [763, 365] width 1527 height 730
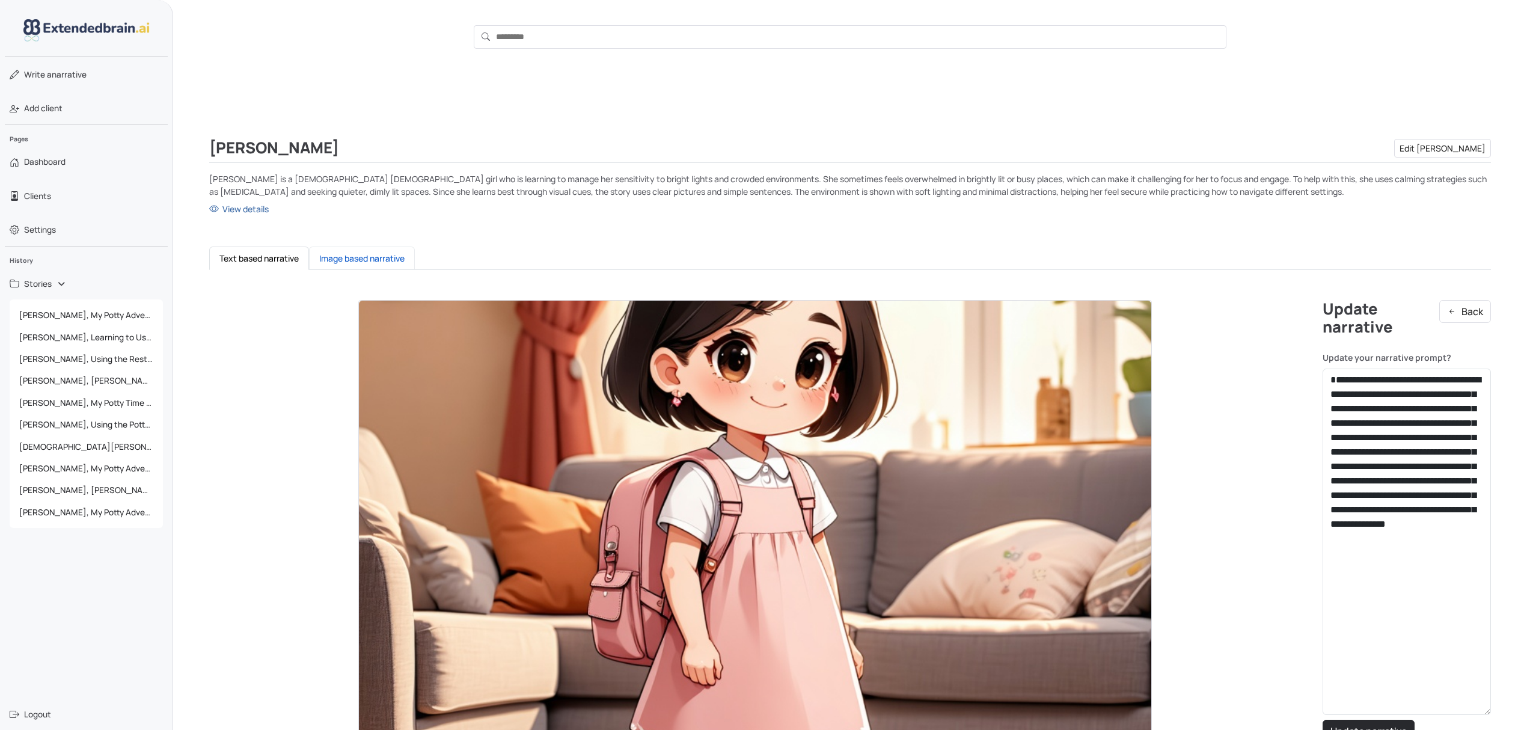
click at [387, 254] on button "Image based narrative" at bounding box center [362, 257] width 106 height 23
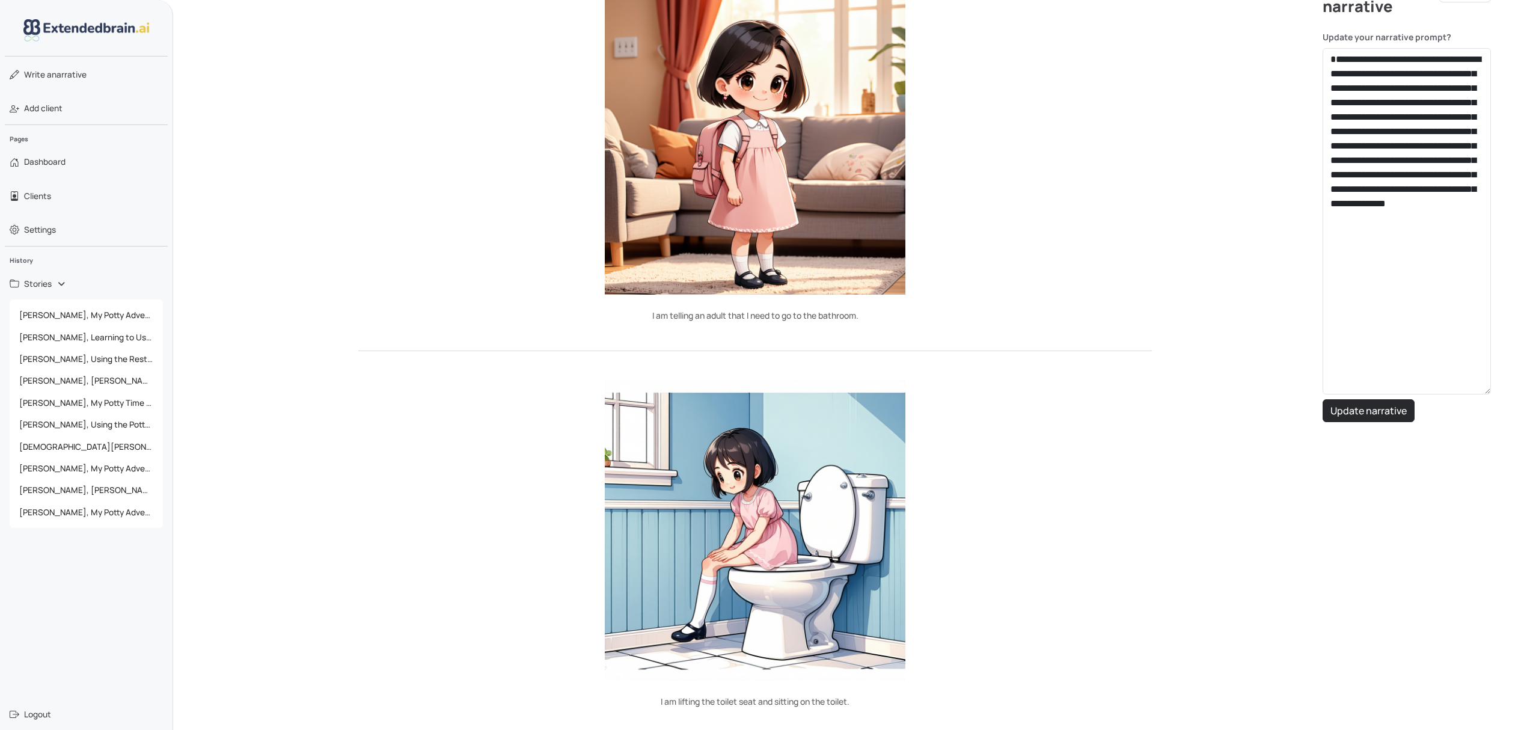
scroll to position [240, 0]
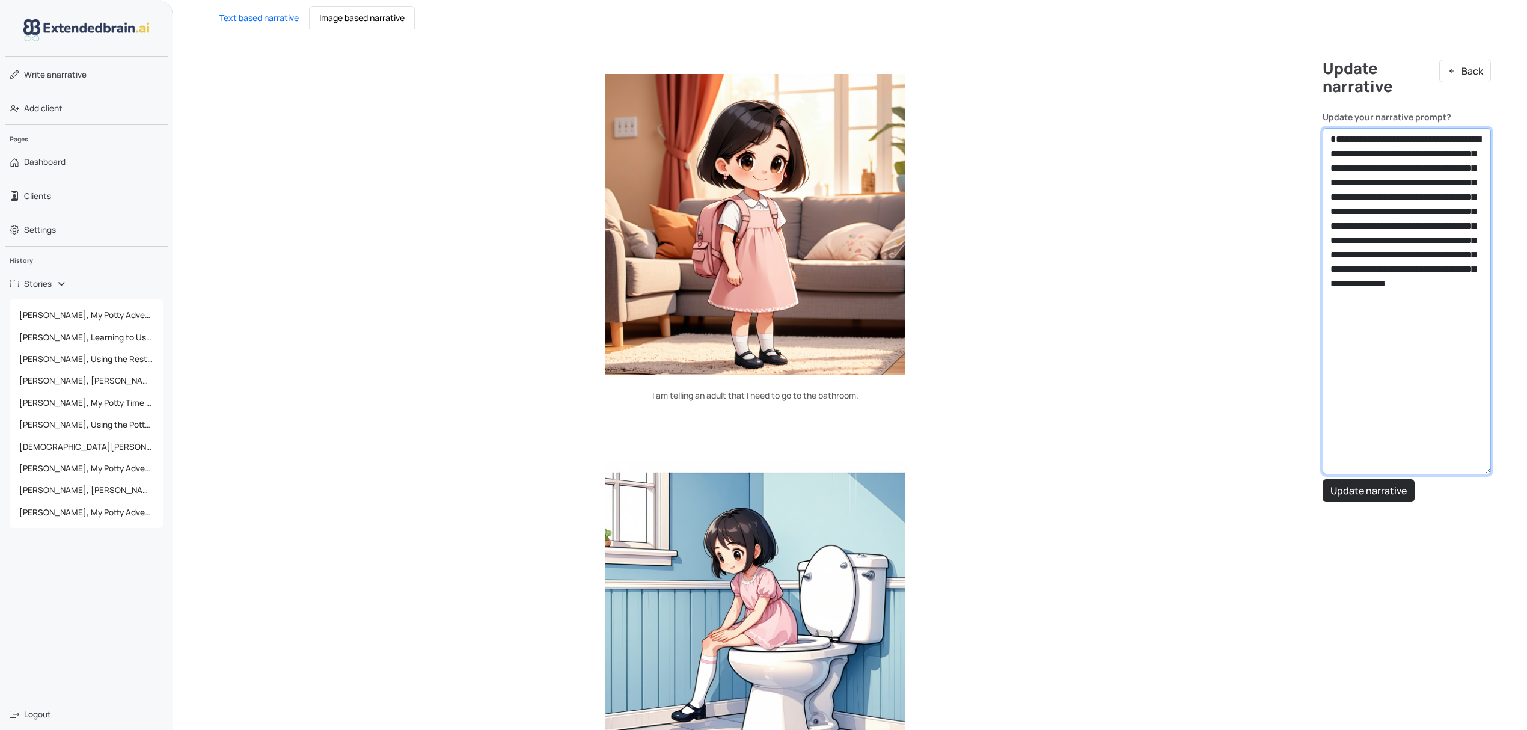
drag, startPoint x: 1474, startPoint y: 334, endPoint x: 1306, endPoint y: 154, distance: 246.2
click at [1481, 69] on button "Back" at bounding box center [1465, 71] width 52 height 23
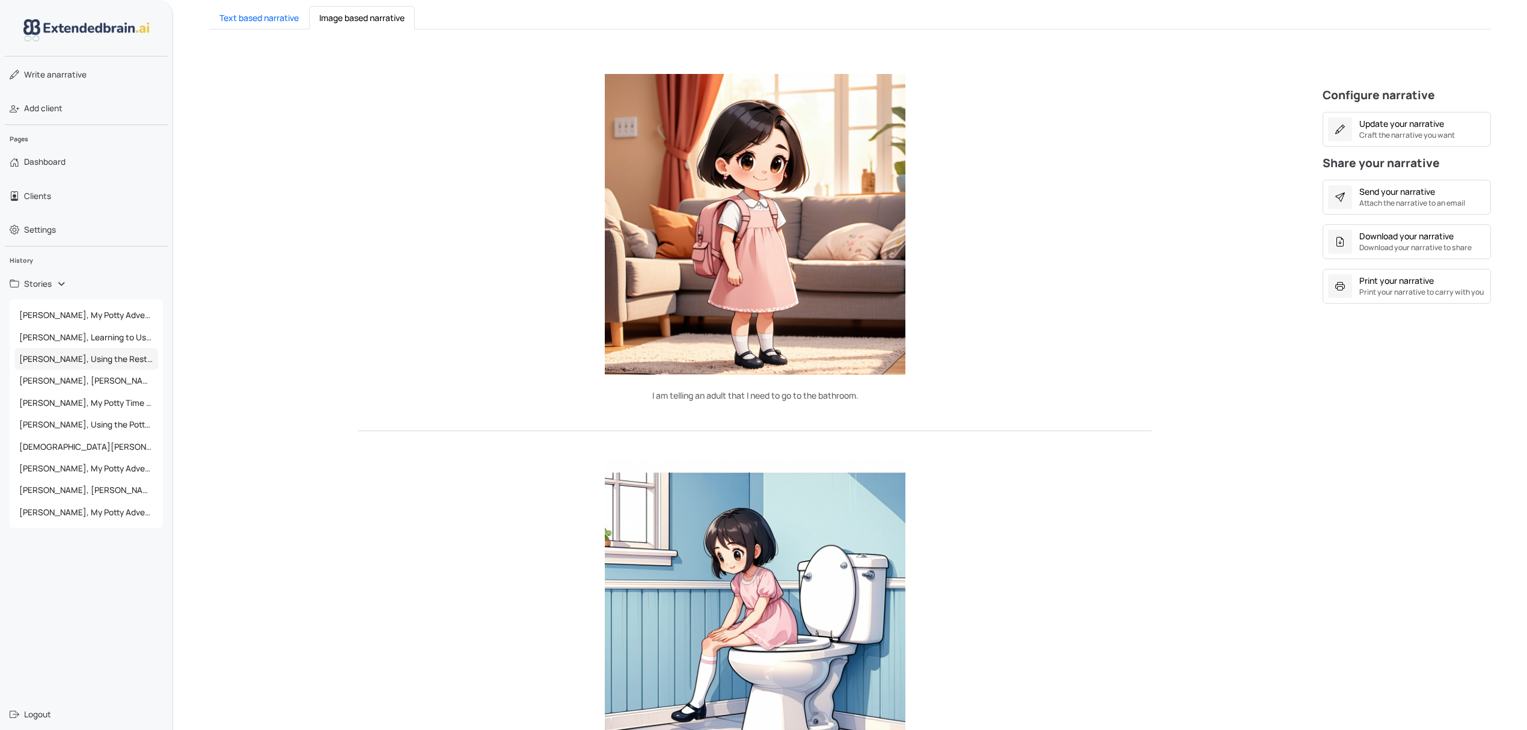
click at [88, 362] on span "[PERSON_NAME], Using the Restroom Calmly" at bounding box center [86, 359] width 144 height 22
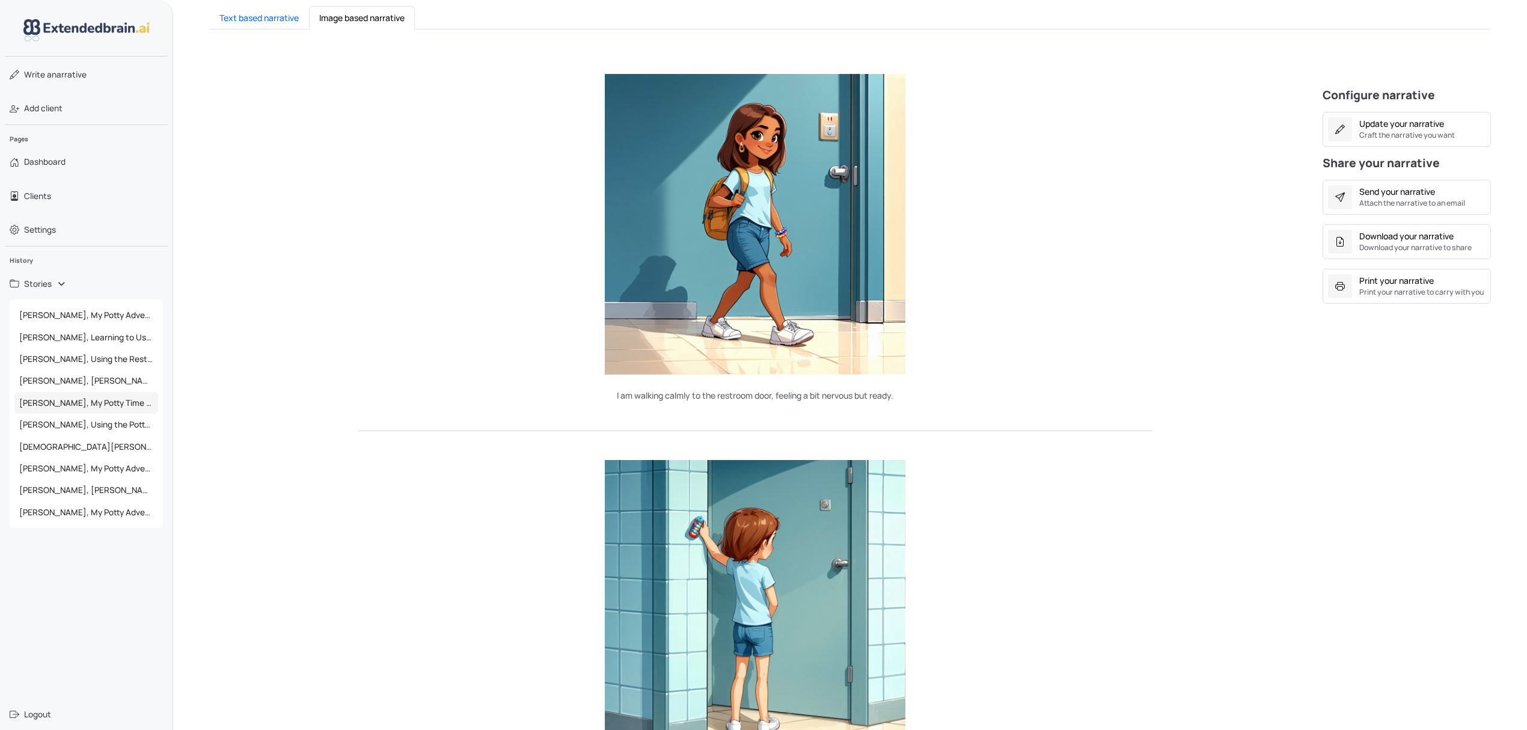
click at [89, 400] on span "[PERSON_NAME], My Potty Time Adventure" at bounding box center [86, 403] width 144 height 22
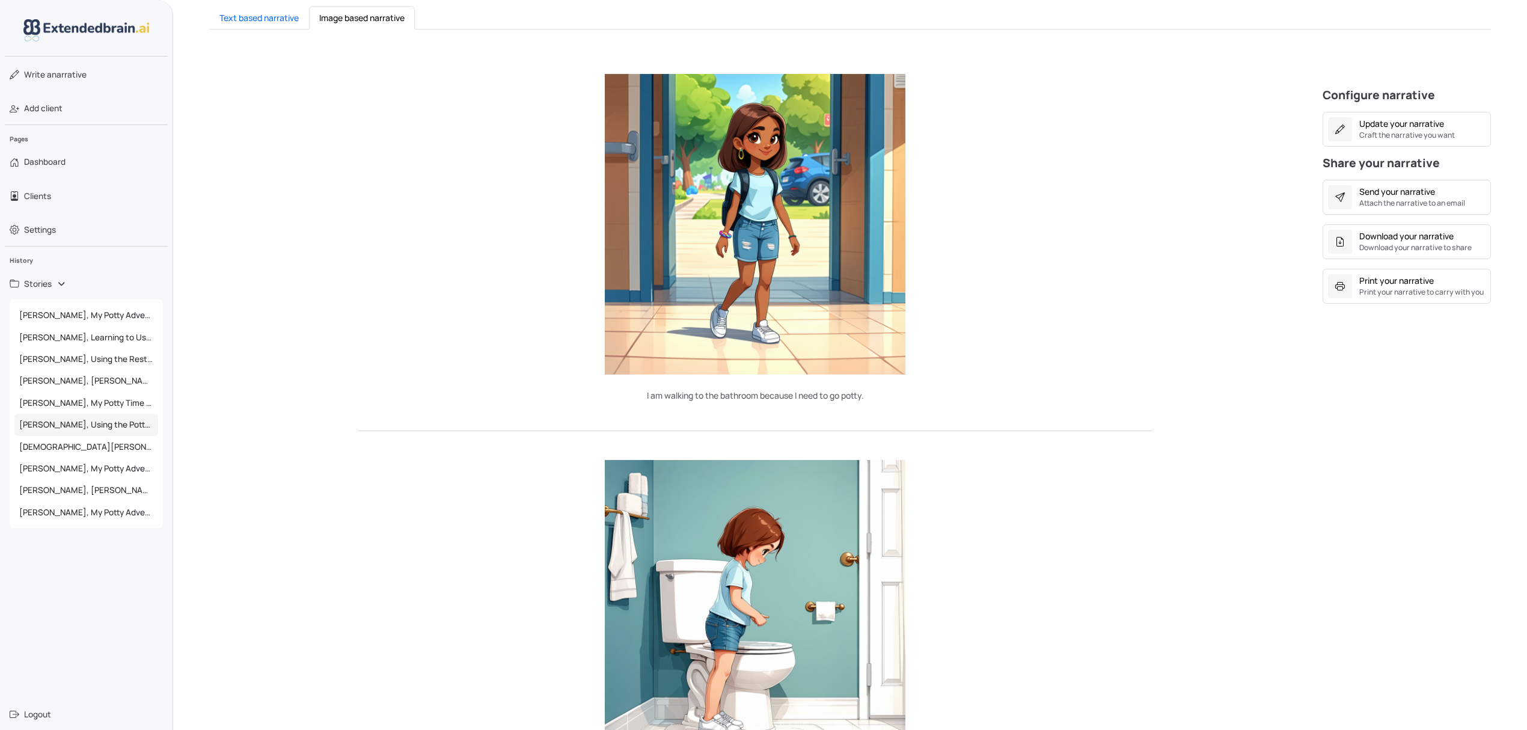
click at [94, 419] on span "[PERSON_NAME], Using the Potty Like a Big Kid" at bounding box center [86, 425] width 144 height 22
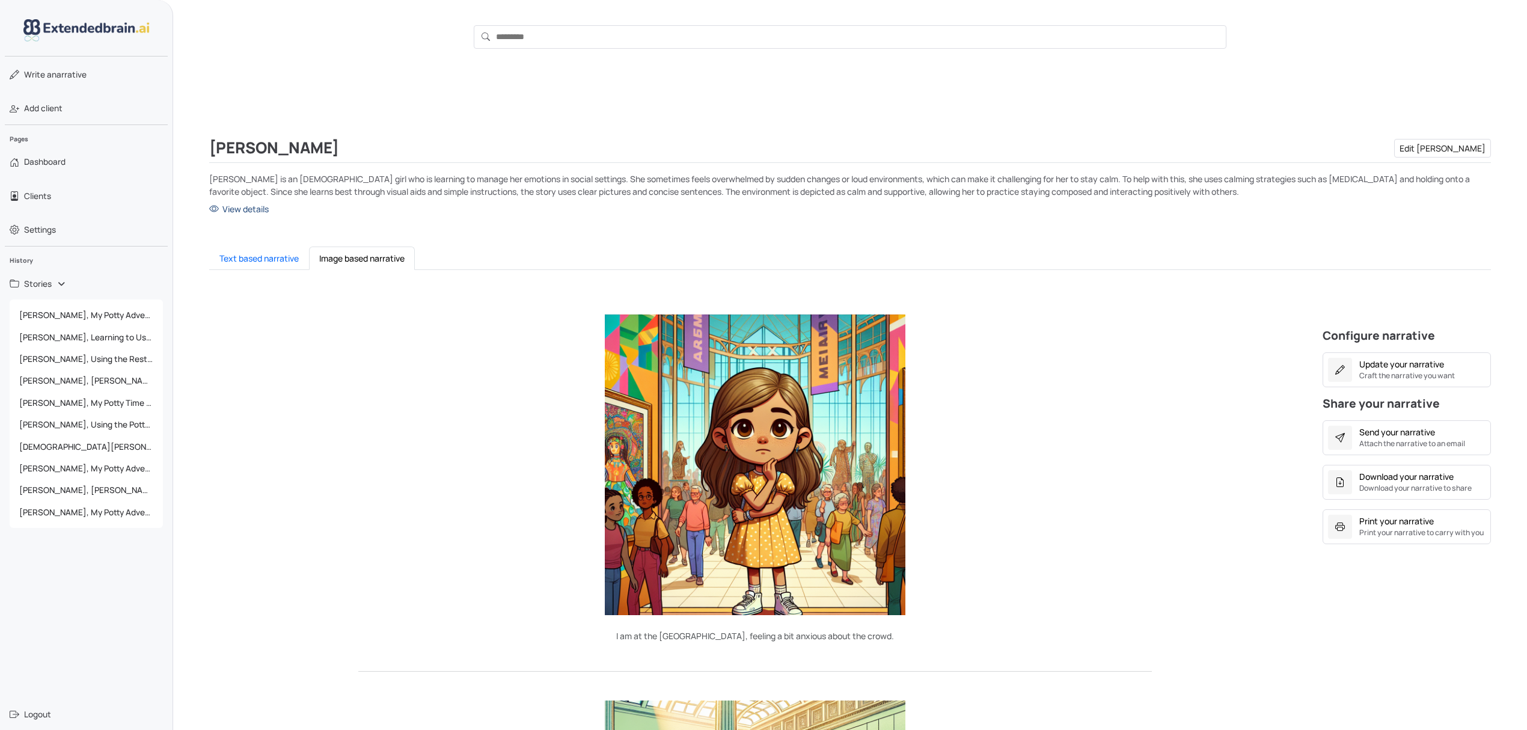
click at [261, 212] on link "View details" at bounding box center [850, 209] width 1282 height 13
